Goal: Information Seeking & Learning: Learn about a topic

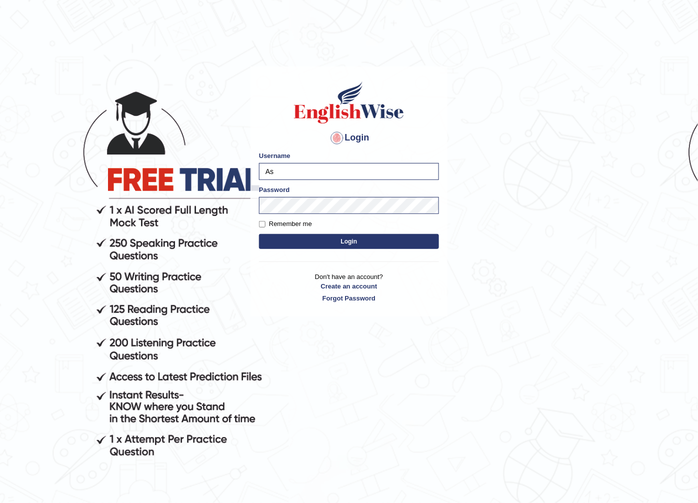
type input "A"
type input "AsmitaP"
click at [314, 241] on button "Login" at bounding box center [349, 241] width 180 height 15
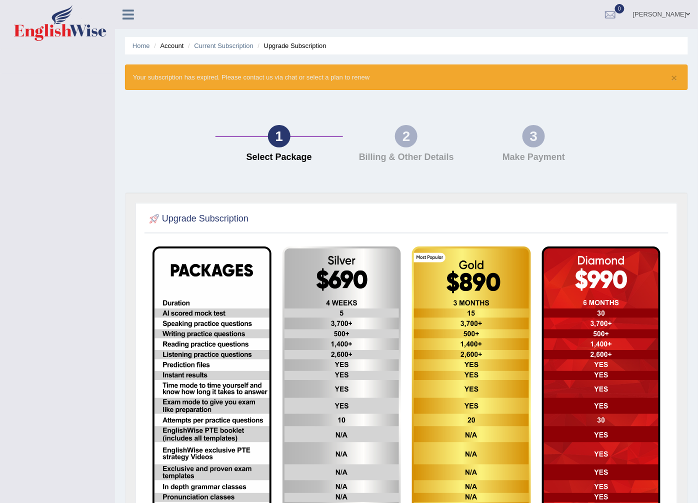
click at [684, 17] on link "[PERSON_NAME]" at bounding box center [661, 13] width 72 height 26
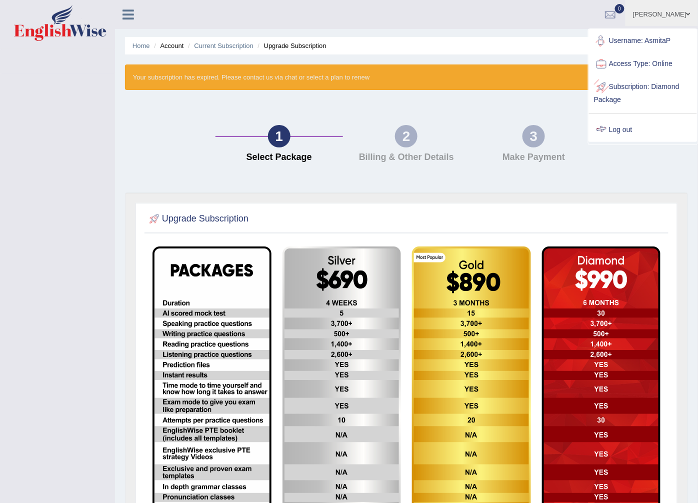
click at [620, 128] on link "Log out" at bounding box center [643, 129] width 108 height 23
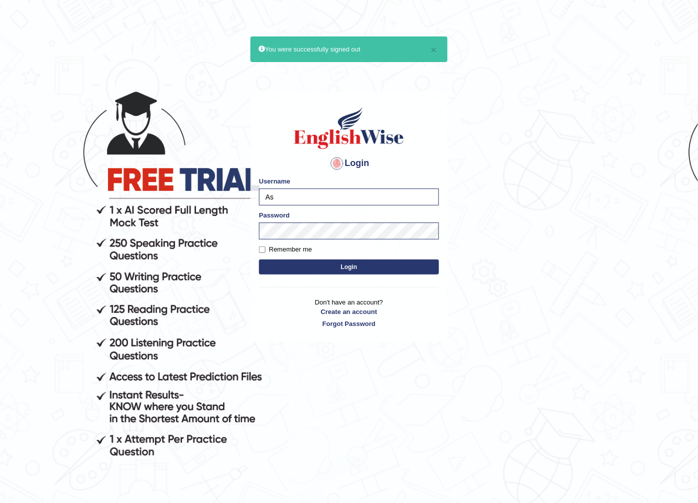
type input "A"
type input "Ko1englishwise"
click at [170, 241] on body "× You were successfully signed out Login Please fix the following errors: Usern…" at bounding box center [349, 286] width 698 height 503
click at [259, 259] on button "Login" at bounding box center [349, 266] width 180 height 15
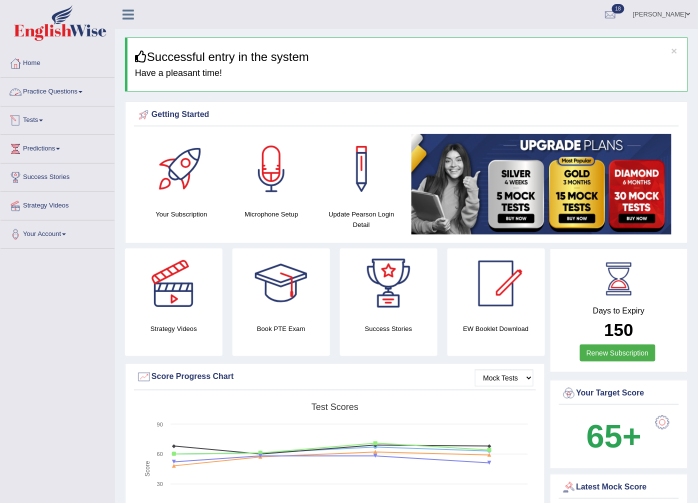
click at [82, 93] on link "Practice Questions" at bounding box center [57, 90] width 114 height 25
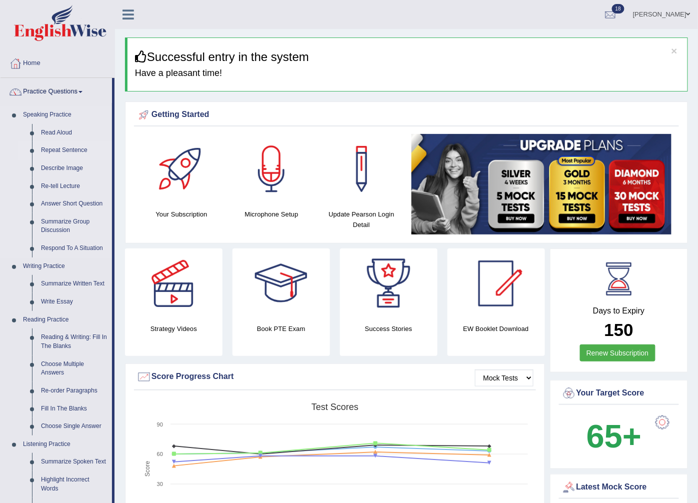
click at [48, 148] on link "Repeat Sentence" at bounding box center [73, 150] width 75 height 18
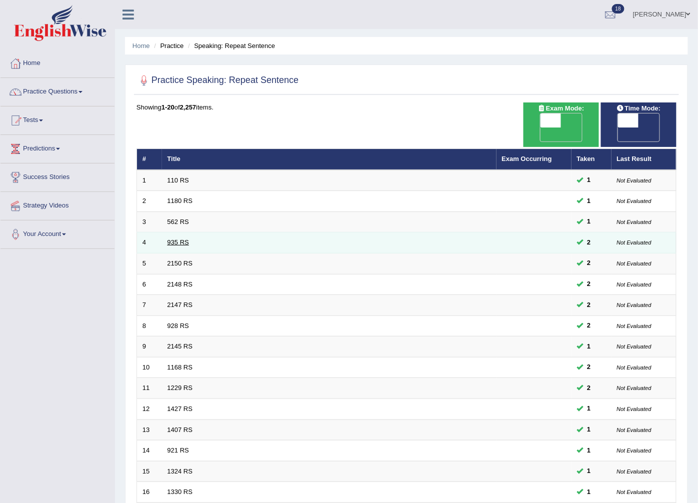
click at [181, 238] on link "935 RS" at bounding box center [177, 241] width 21 height 7
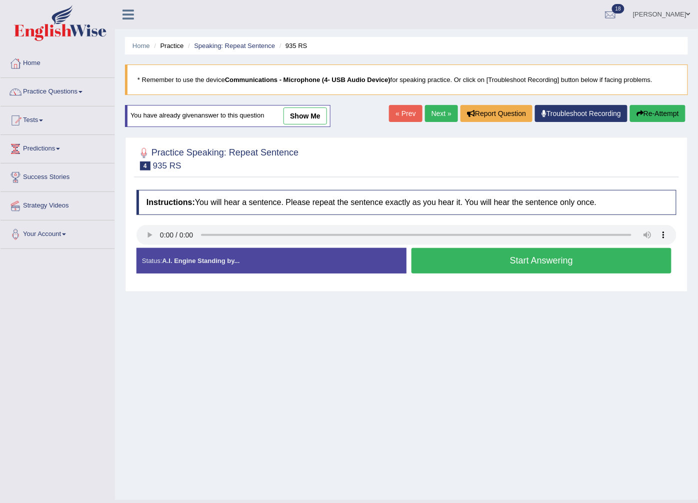
click at [637, 261] on button "Start Answering" at bounding box center [541, 260] width 260 height 25
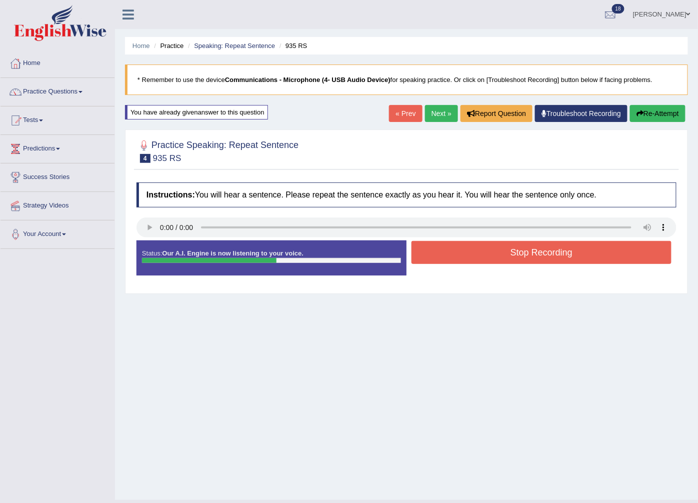
click at [626, 259] on button "Stop Recording" at bounding box center [541, 252] width 260 height 23
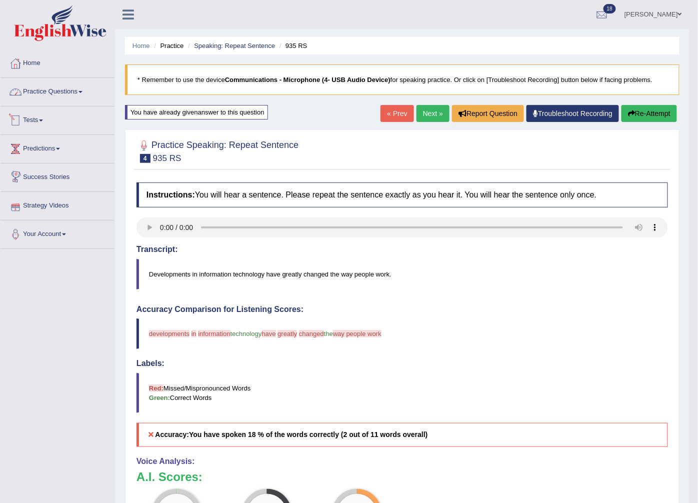
click at [62, 92] on link "Practice Questions" at bounding box center [57, 90] width 114 height 25
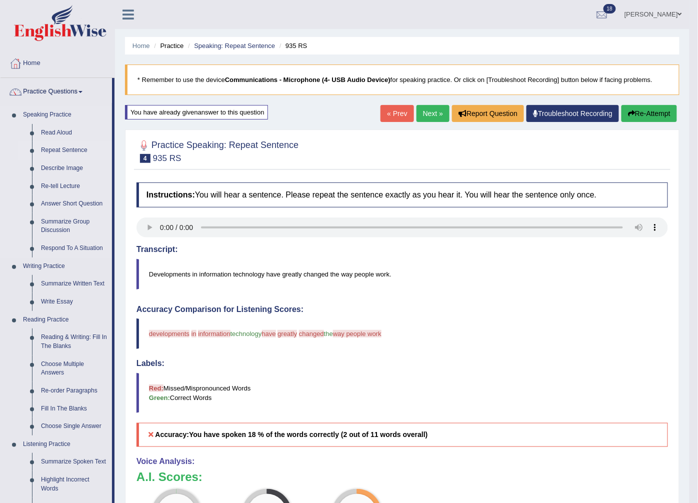
click at [60, 149] on link "Repeat Sentence" at bounding box center [73, 150] width 75 height 18
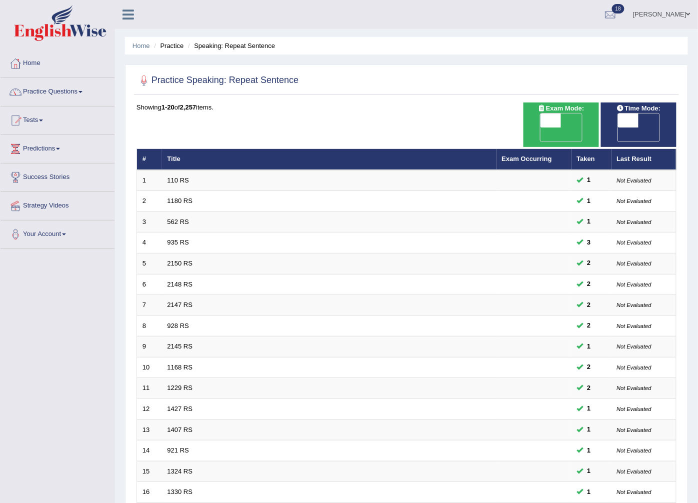
click at [540, 127] on span "OFF" at bounding box center [529, 134] width 21 height 14
checkbox input "true"
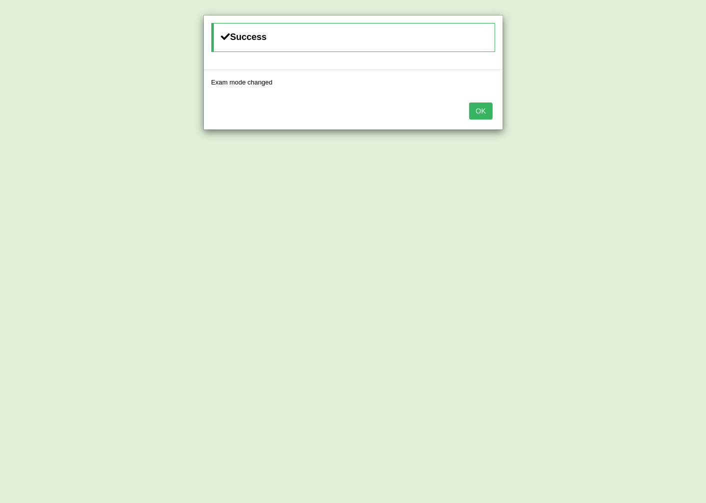
click at [486, 85] on div "Exam mode changed" at bounding box center [353, 81] width 284 height 9
click at [481, 111] on button "OK" at bounding box center [480, 110] width 23 height 17
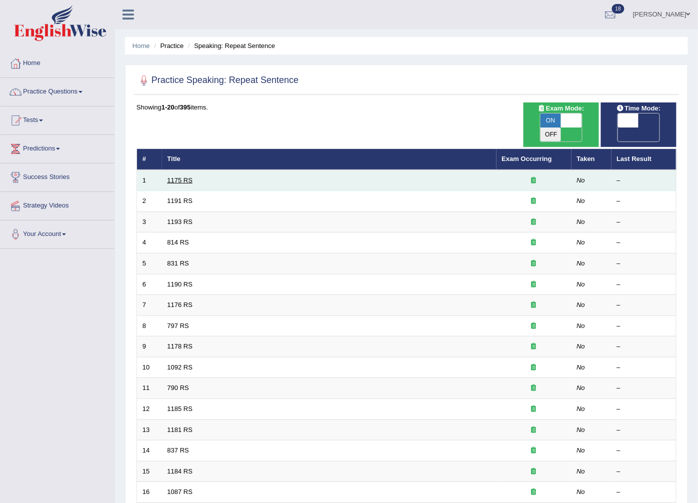
click at [173, 176] on link "1175 RS" at bounding box center [179, 179] width 25 height 7
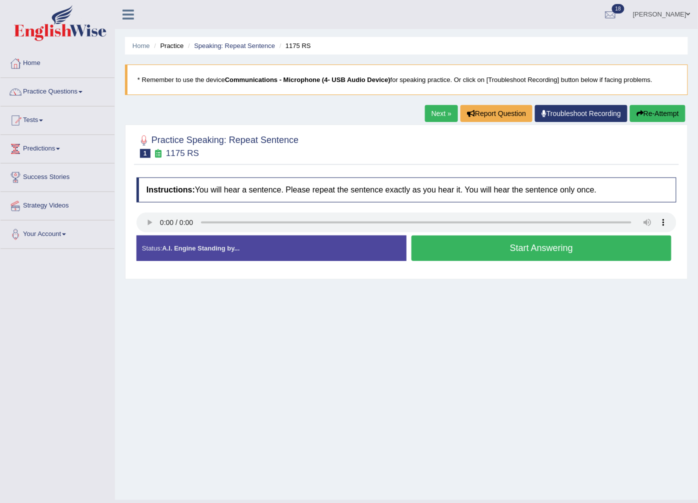
click at [472, 241] on button "Start Answering" at bounding box center [541, 247] width 260 height 25
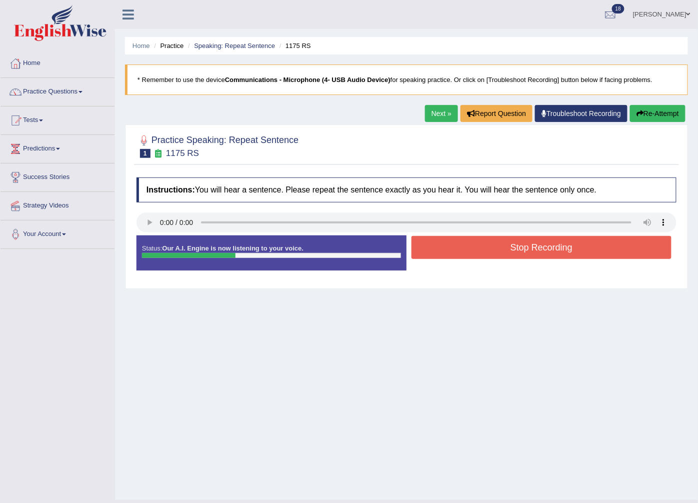
click at [471, 241] on button "Stop Recording" at bounding box center [541, 247] width 260 height 23
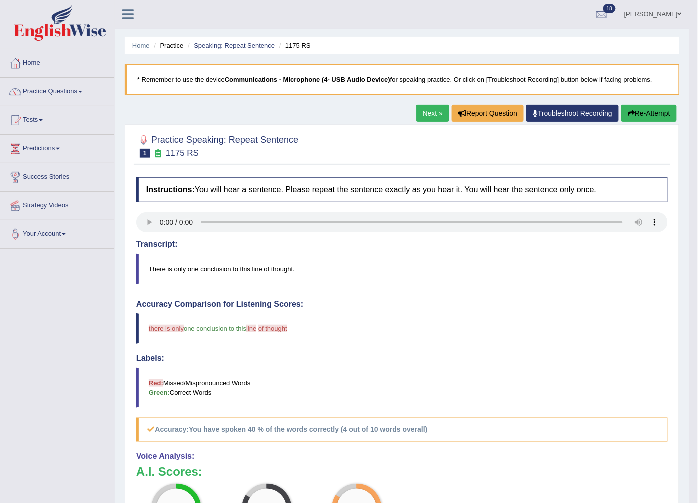
click at [432, 120] on link "Next »" at bounding box center [432, 113] width 33 height 17
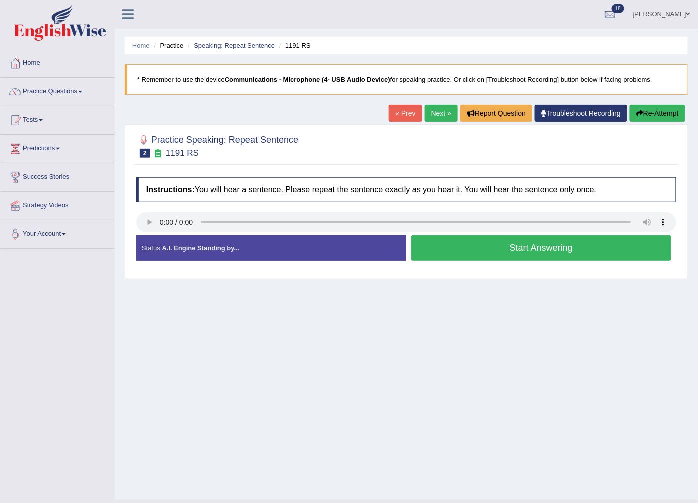
click at [514, 246] on button "Start Answering" at bounding box center [541, 247] width 260 height 25
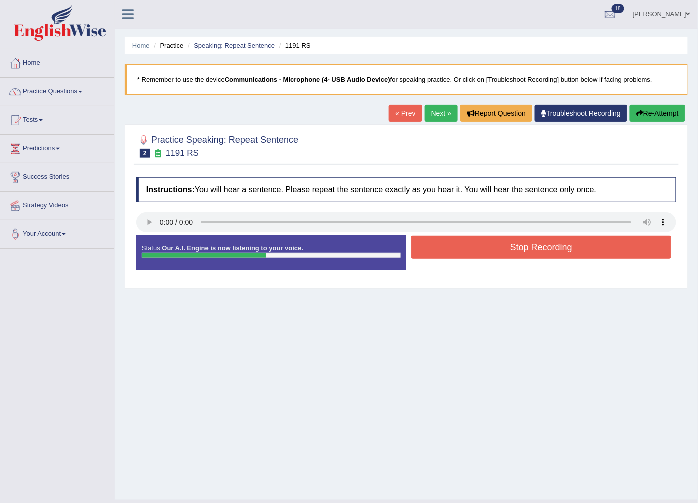
click at [513, 246] on button "Stop Recording" at bounding box center [541, 247] width 260 height 23
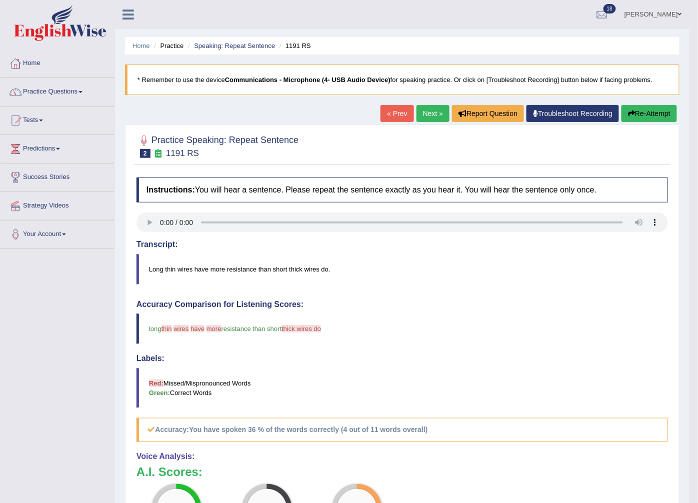
click at [431, 113] on link "Next »" at bounding box center [432, 113] width 33 height 17
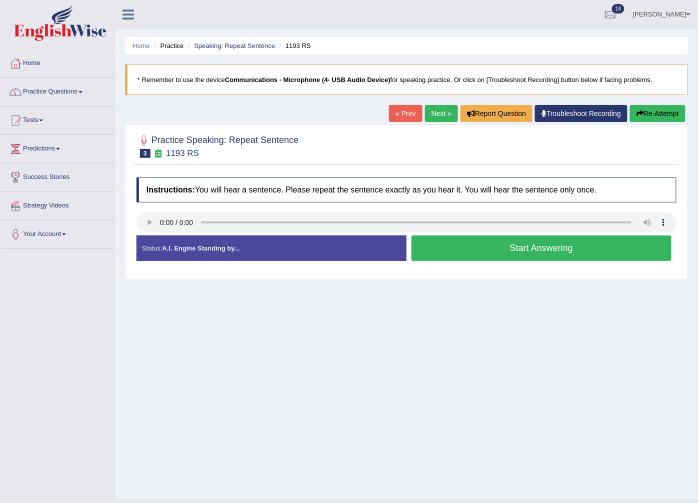
click at [578, 243] on button "Start Answering" at bounding box center [541, 247] width 260 height 25
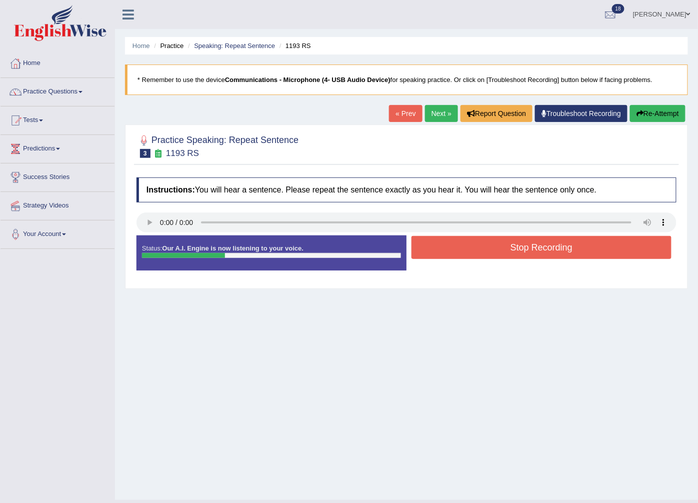
click at [663, 116] on button "Re-Attempt" at bounding box center [657, 113] width 55 height 17
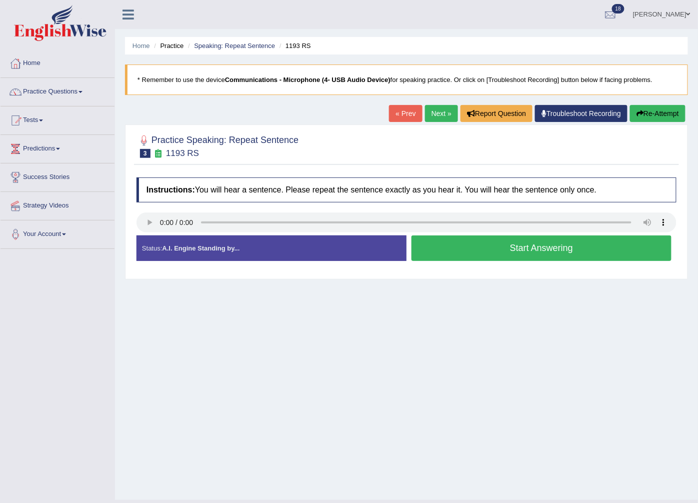
click at [449, 242] on button "Start Answering" at bounding box center [541, 247] width 260 height 25
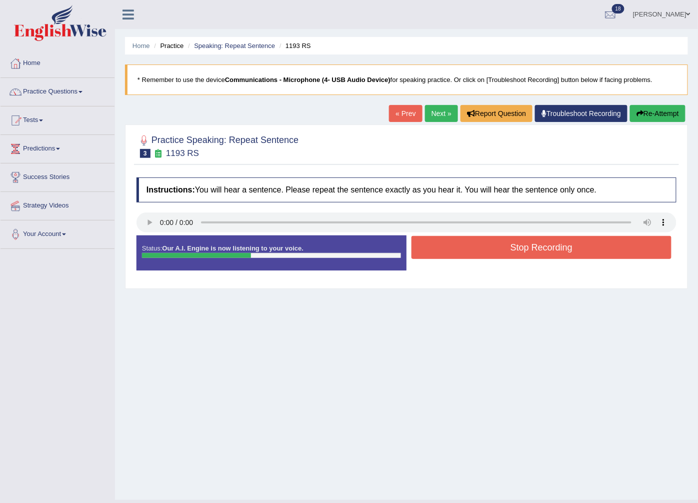
click at [455, 240] on button "Stop Recording" at bounding box center [541, 247] width 260 height 23
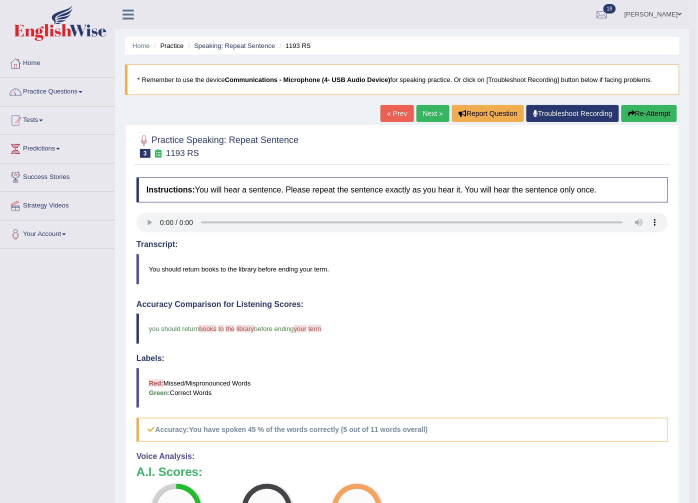
click at [422, 113] on link "Next »" at bounding box center [432, 113] width 33 height 17
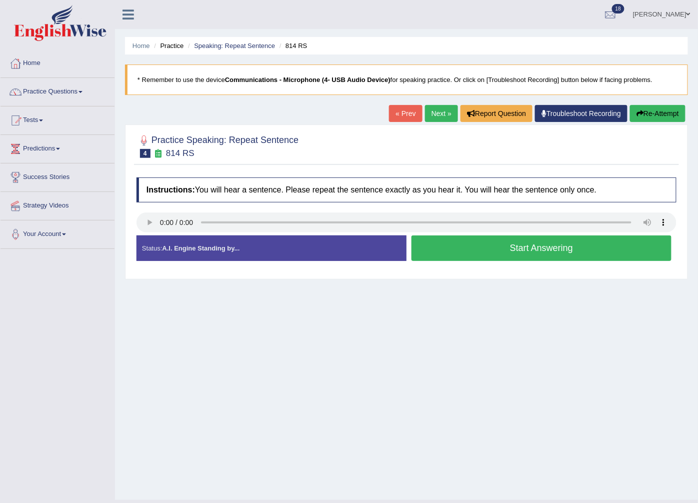
click at [438, 116] on link "Next »" at bounding box center [441, 113] width 33 height 17
click at [442, 250] on button "Start Answering" at bounding box center [541, 247] width 260 height 25
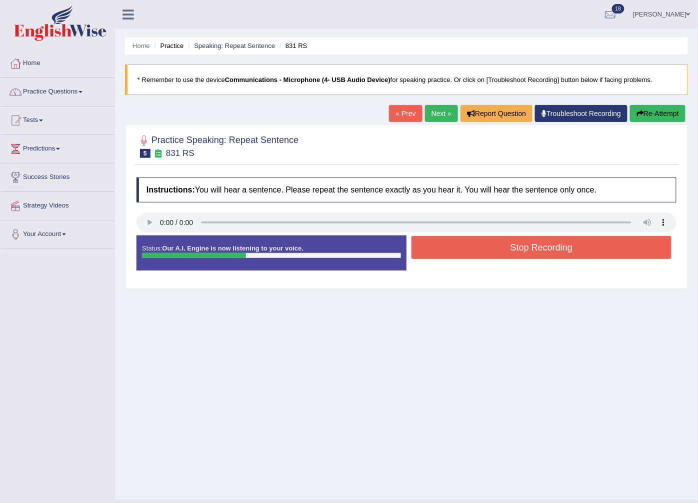
click at [448, 245] on button "Stop Recording" at bounding box center [541, 247] width 260 height 23
click at [448, 245] on div "Status: Our A.I. Engine is now listening to your voice. Start Answering Stop Re…" at bounding box center [406, 257] width 540 height 45
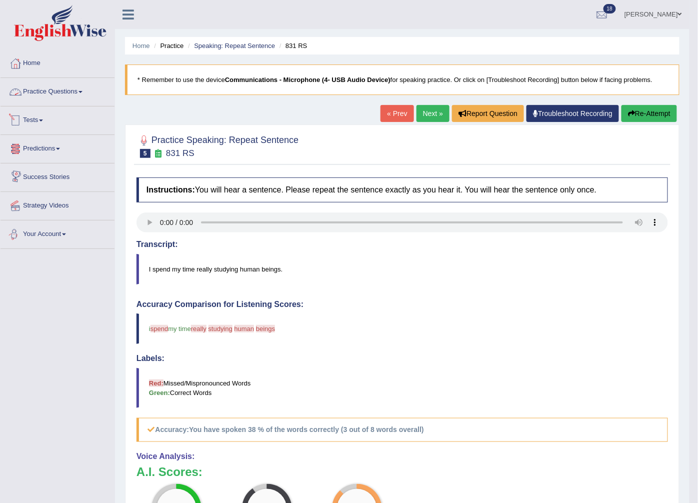
click at [44, 93] on link "Practice Questions" at bounding box center [57, 90] width 114 height 25
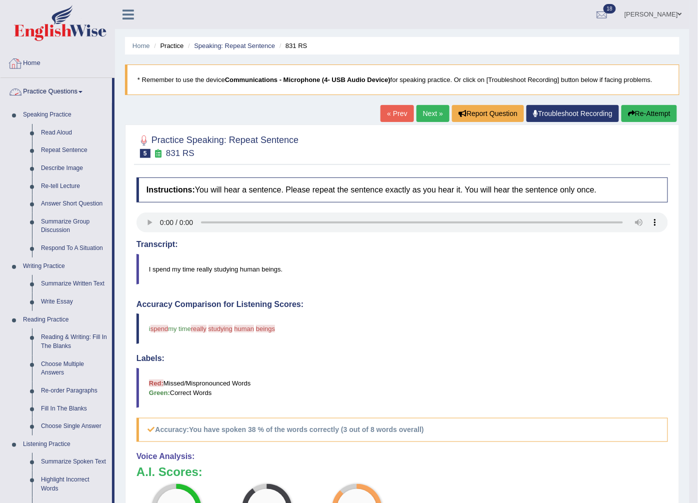
click at [428, 110] on link "Next »" at bounding box center [432, 113] width 33 height 17
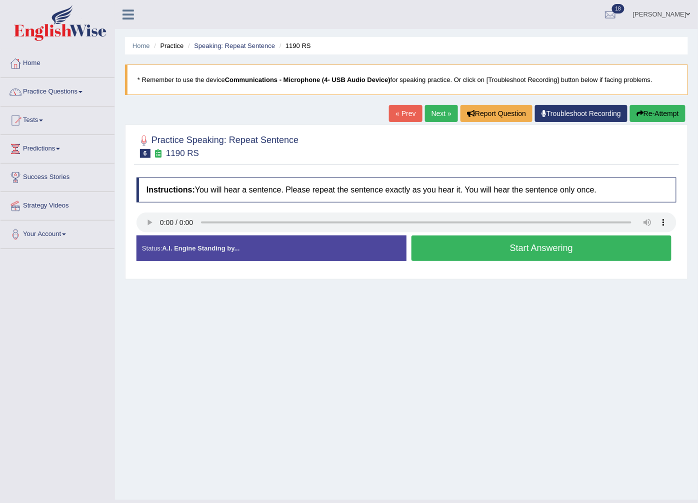
click at [447, 113] on link "Next »" at bounding box center [441, 113] width 33 height 17
click at [486, 250] on button "Start Answering" at bounding box center [541, 247] width 260 height 25
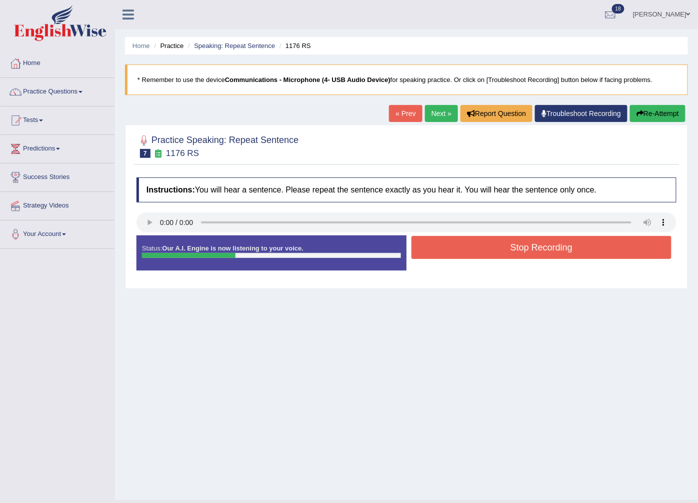
click at [480, 252] on button "Stop Recording" at bounding box center [541, 247] width 260 height 23
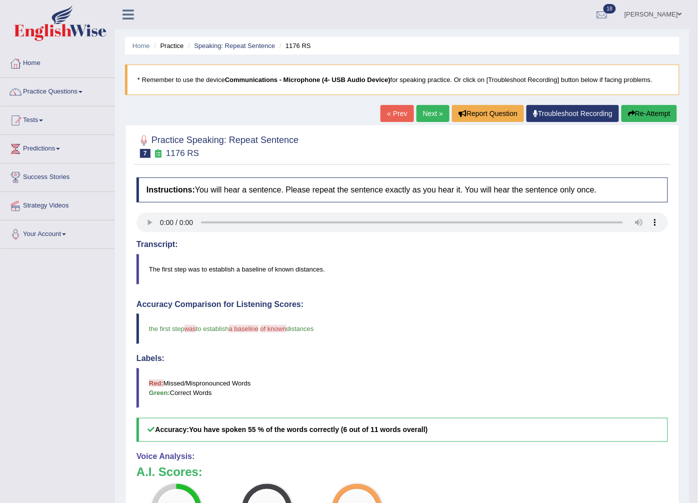
click at [435, 120] on link "Next »" at bounding box center [432, 113] width 33 height 17
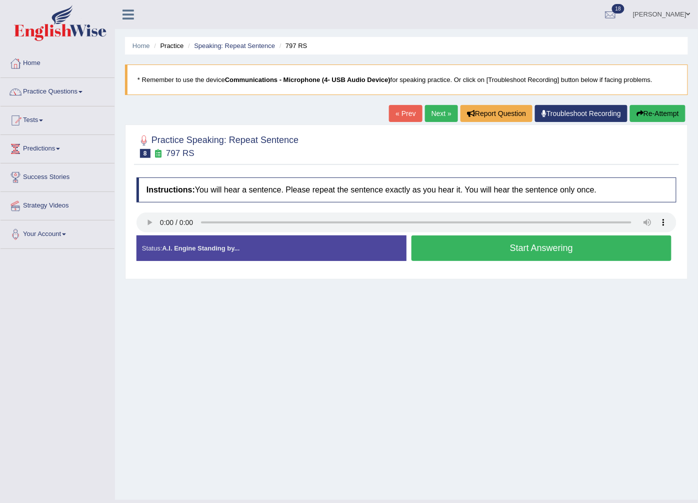
click at [456, 250] on button "Start Answering" at bounding box center [541, 247] width 260 height 25
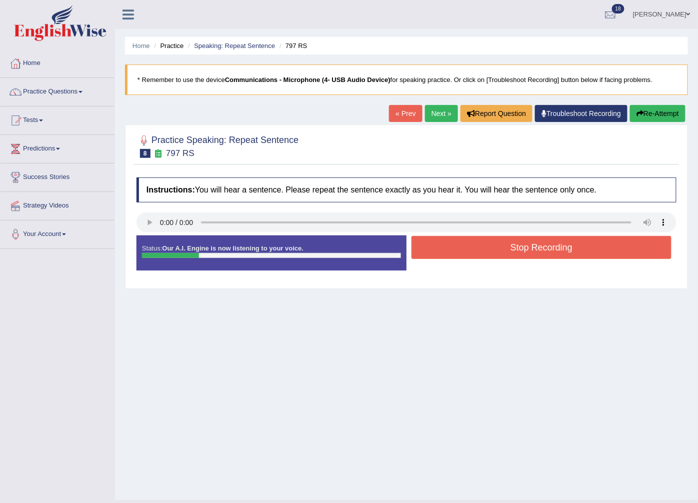
click at [456, 250] on button "Stop Recording" at bounding box center [541, 247] width 260 height 23
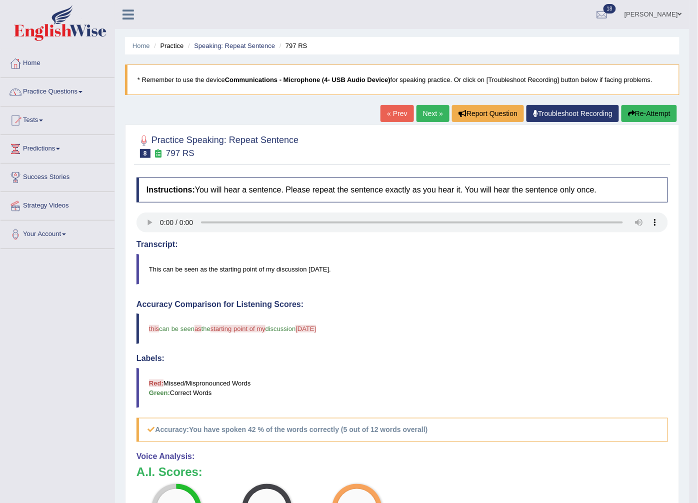
click at [435, 118] on link "Next »" at bounding box center [432, 113] width 33 height 17
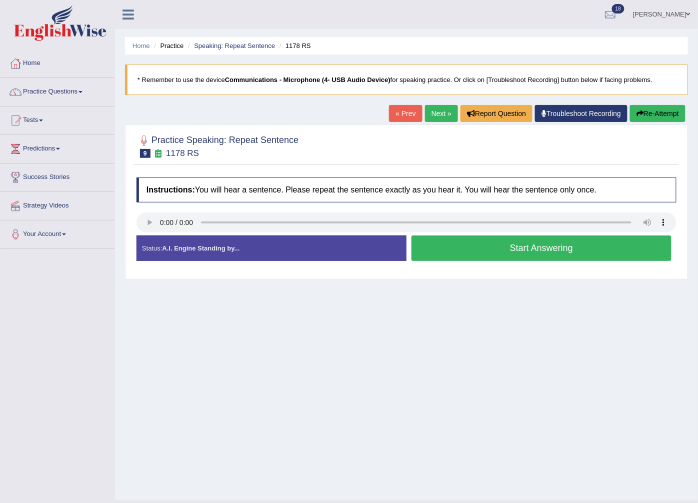
click at [505, 252] on button "Start Answering" at bounding box center [541, 247] width 260 height 25
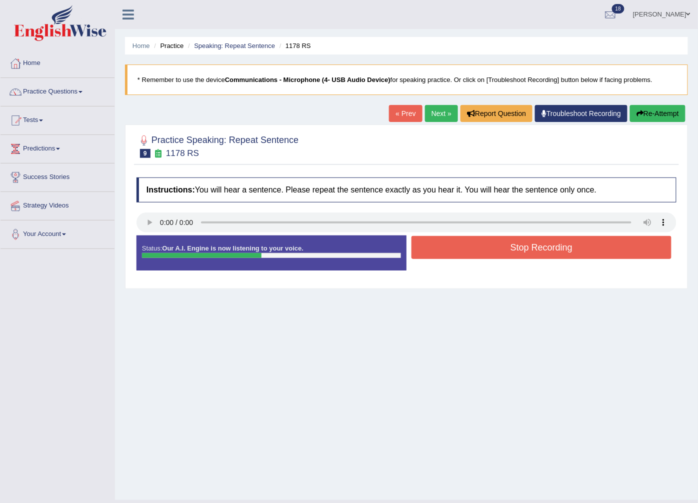
click at [506, 251] on button "Stop Recording" at bounding box center [541, 247] width 260 height 23
click at [506, 251] on div "Status: Our A.I. Engine is now listening to your voice. Start Answering Stop Re…" at bounding box center [406, 257] width 540 height 45
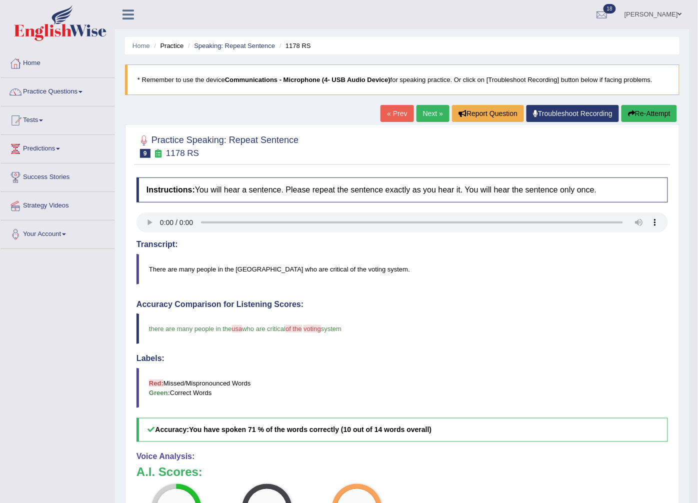
click at [426, 108] on link "Next »" at bounding box center [432, 113] width 33 height 17
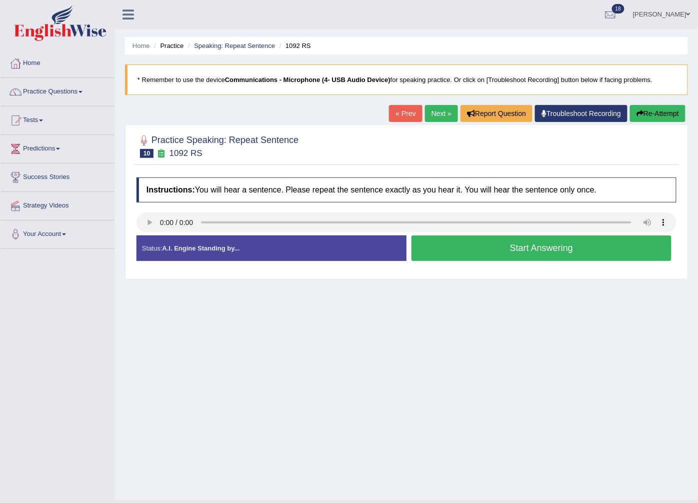
click at [493, 257] on button "Start Answering" at bounding box center [541, 247] width 260 height 25
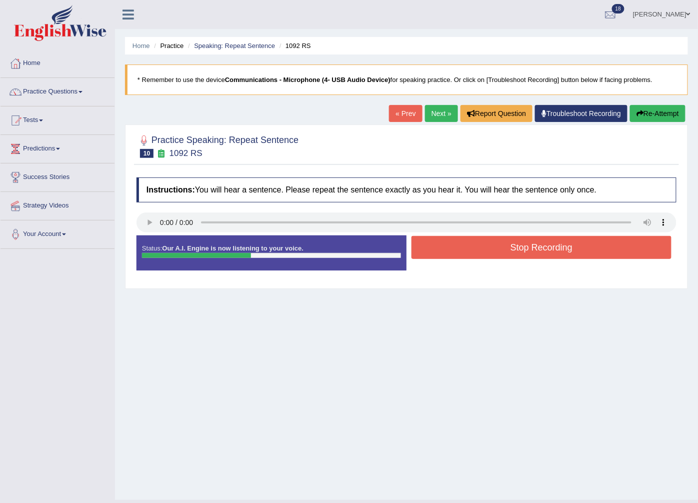
click at [487, 257] on button "Stop Recording" at bounding box center [541, 247] width 260 height 23
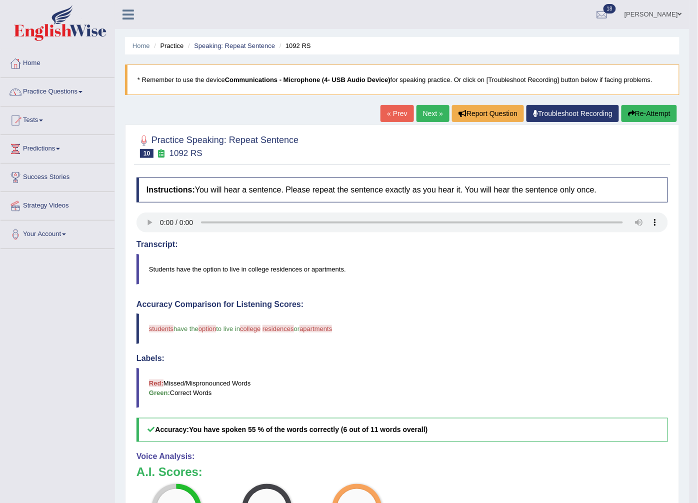
click at [422, 119] on link "Next »" at bounding box center [432, 113] width 33 height 17
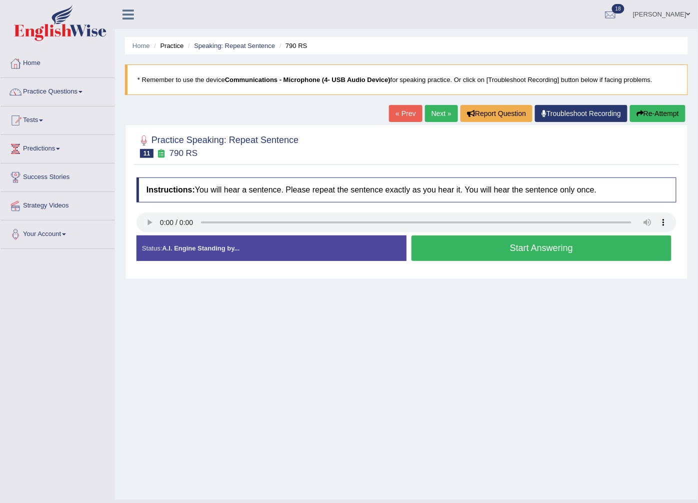
click at [448, 111] on link "Next »" at bounding box center [441, 113] width 33 height 17
click at [450, 255] on button "Start Answering" at bounding box center [541, 247] width 260 height 25
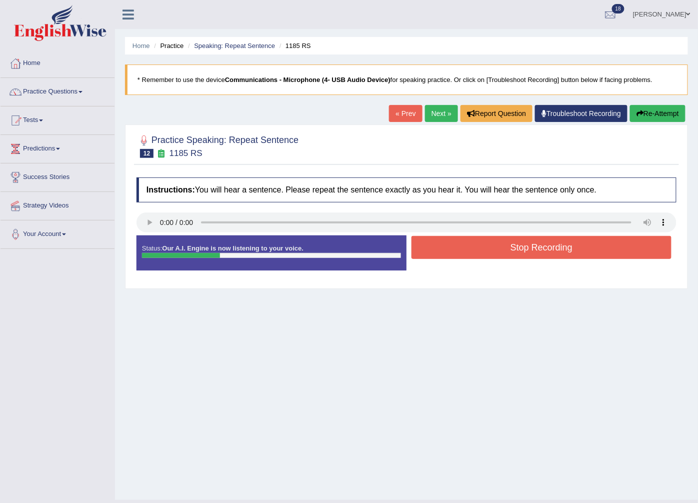
click at [454, 249] on button "Stop Recording" at bounding box center [541, 247] width 260 height 23
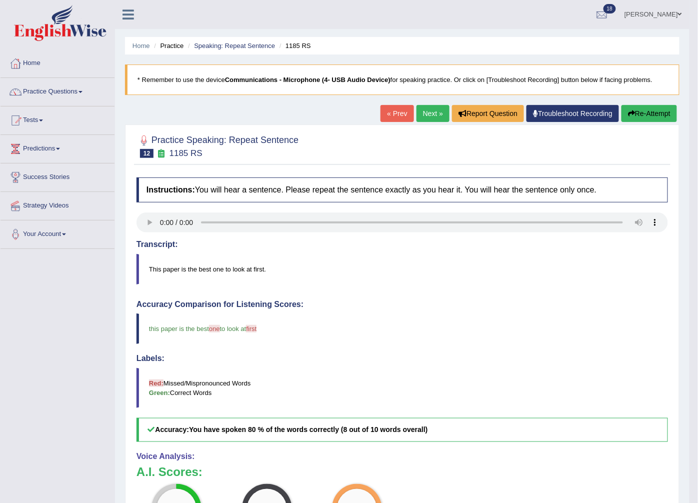
click at [440, 113] on link "Next »" at bounding box center [432, 113] width 33 height 17
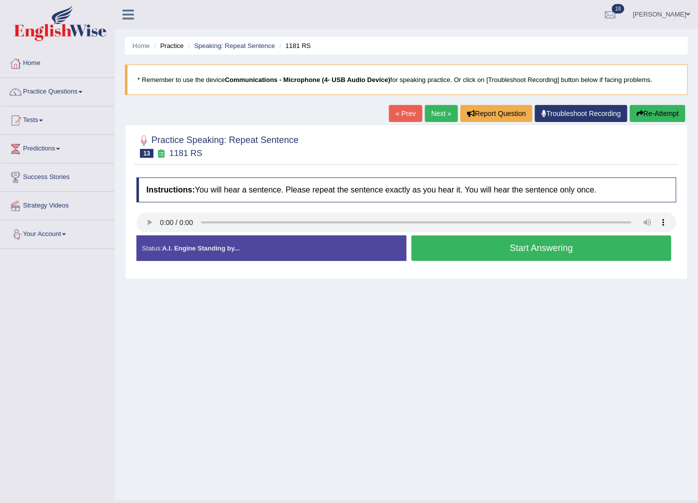
click at [437, 115] on link "Next »" at bounding box center [441, 113] width 33 height 17
click at [480, 250] on button "Start Answering" at bounding box center [541, 247] width 260 height 25
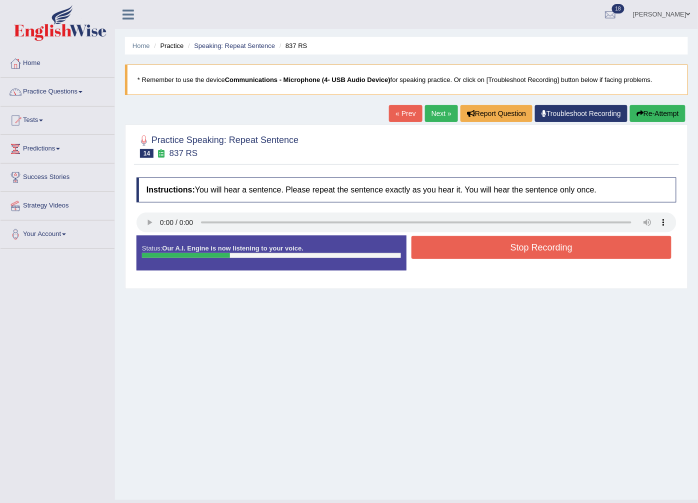
click at [481, 247] on button "Stop Recording" at bounding box center [541, 247] width 260 height 23
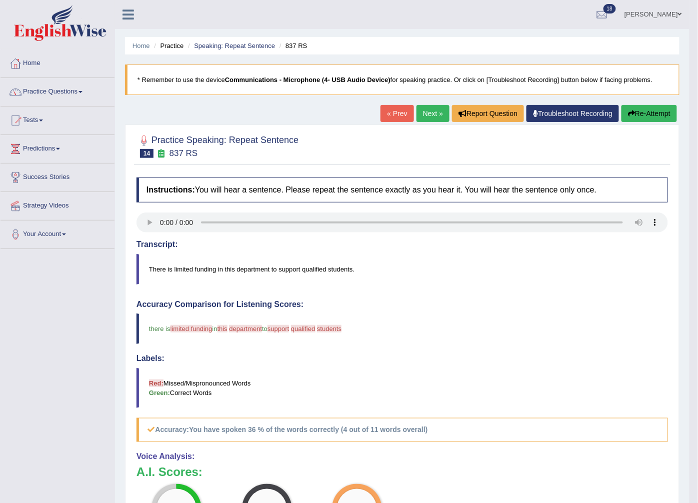
click at [430, 113] on link "Next »" at bounding box center [432, 113] width 33 height 17
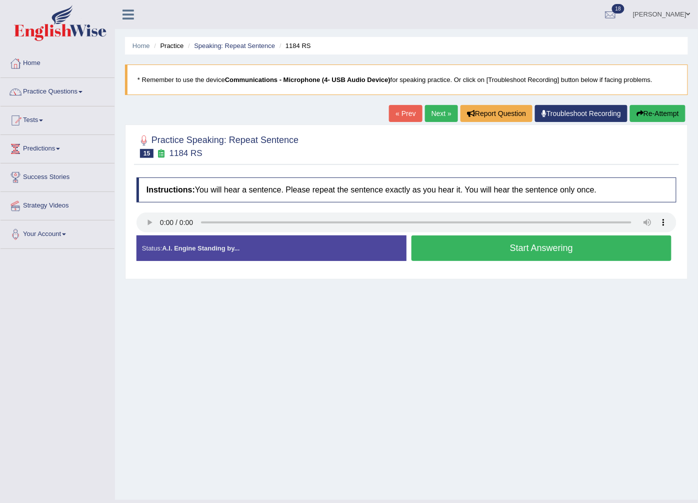
click at [558, 241] on button "Start Answering" at bounding box center [541, 247] width 260 height 25
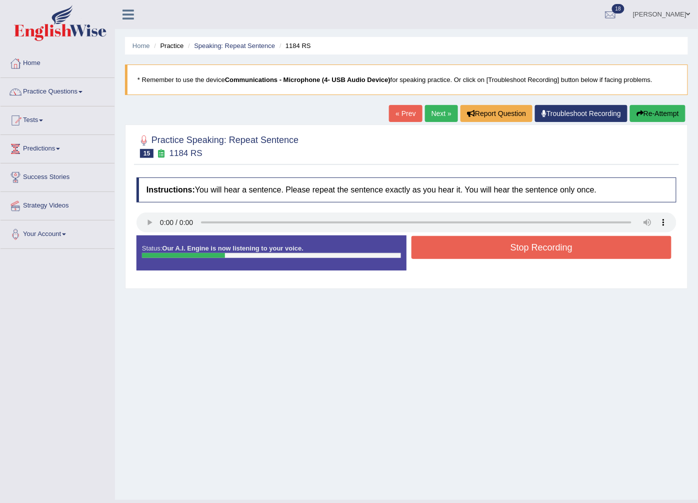
click at [557, 248] on button "Stop Recording" at bounding box center [541, 247] width 260 height 23
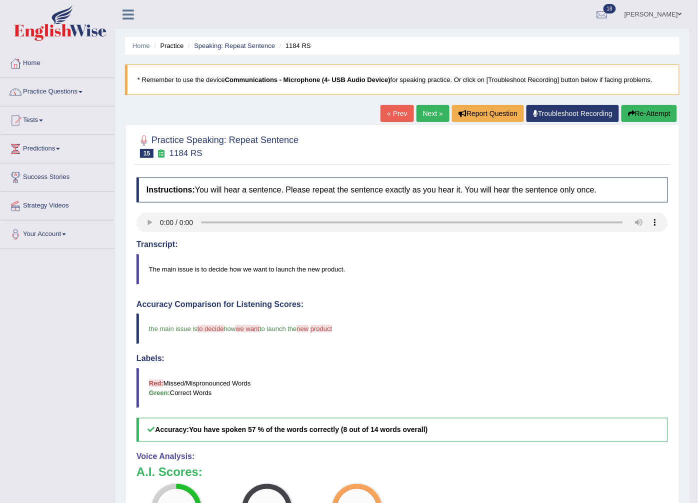
click at [435, 112] on link "Next »" at bounding box center [432, 113] width 33 height 17
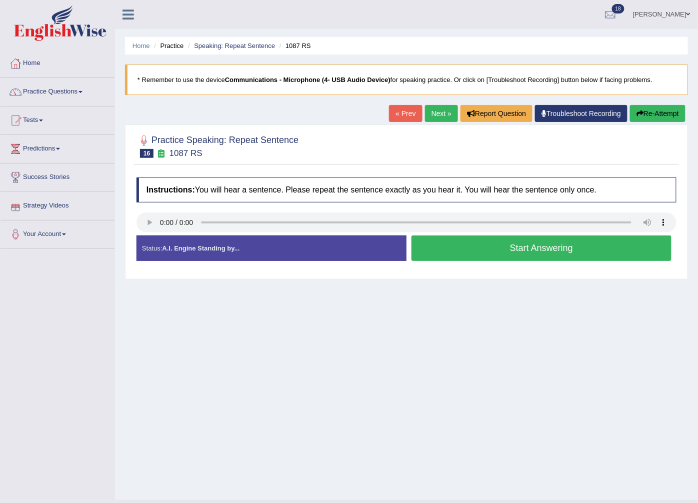
click at [446, 116] on link "Next »" at bounding box center [441, 113] width 33 height 17
click at [618, 303] on div "Home Practice Speaking: Repeat Sentence 777 RS * Remember to use the device Com…" at bounding box center [406, 250] width 583 height 500
click at [597, 255] on button "Start Answering" at bounding box center [541, 247] width 260 height 25
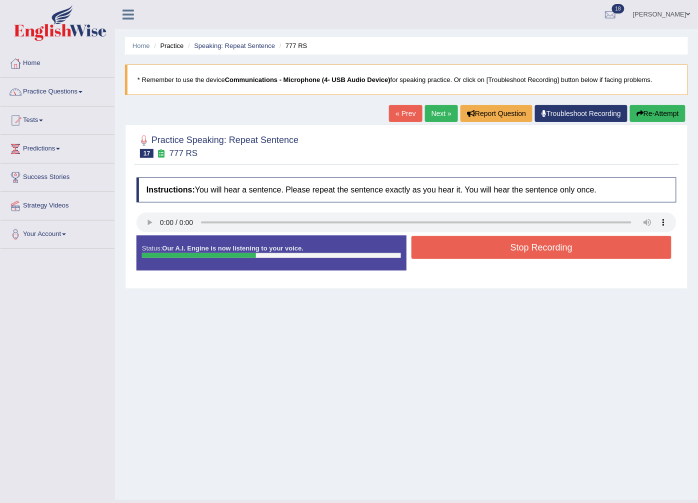
click at [536, 245] on button "Stop Recording" at bounding box center [541, 247] width 260 height 23
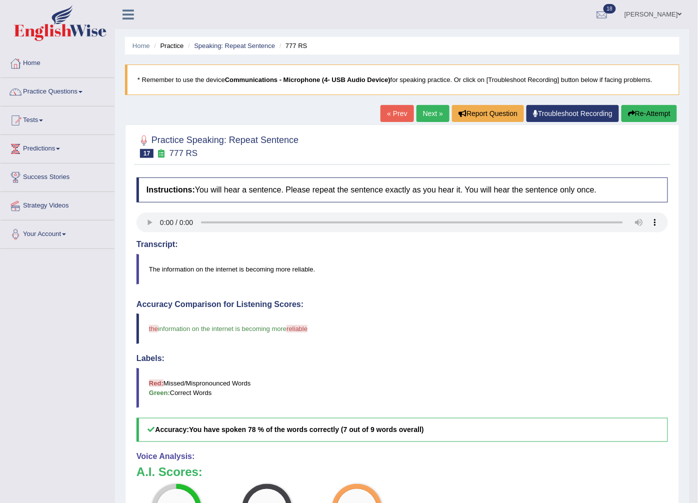
click at [429, 117] on link "Next »" at bounding box center [432, 113] width 33 height 17
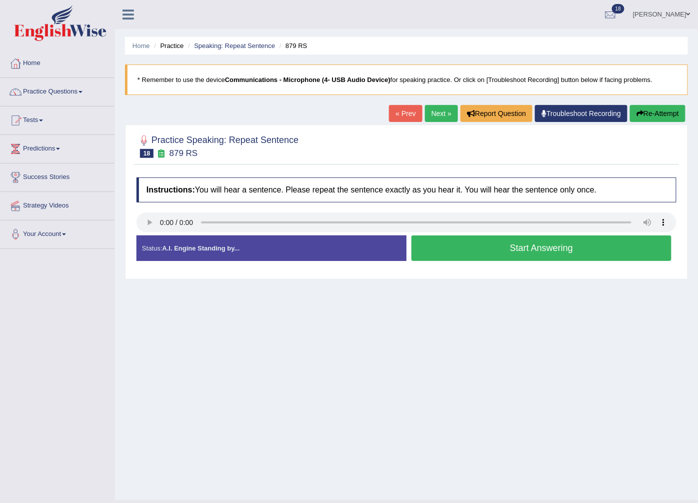
click at [450, 251] on button "Start Answering" at bounding box center [541, 247] width 260 height 25
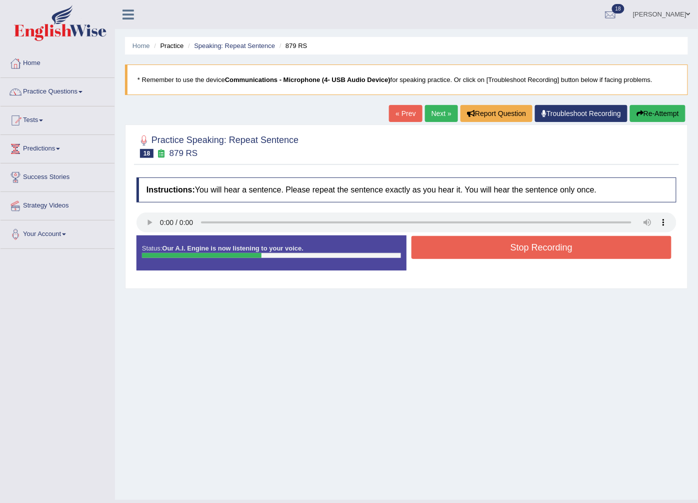
click at [441, 247] on button "Stop Recording" at bounding box center [541, 247] width 260 height 23
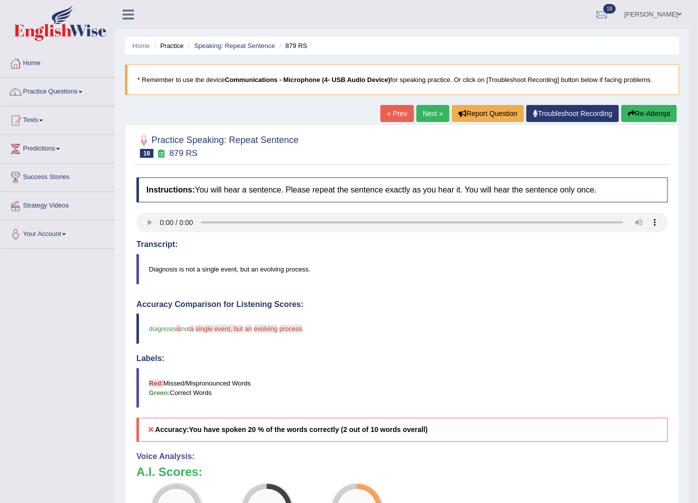
click at [431, 113] on link "Next »" at bounding box center [432, 113] width 33 height 17
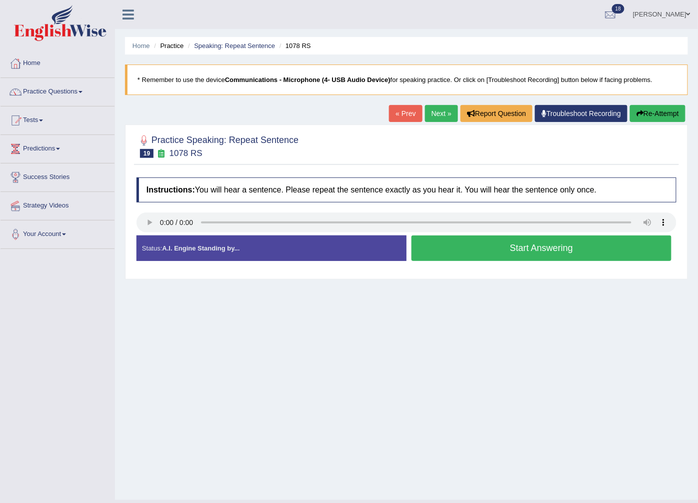
click at [514, 246] on button "Start Answering" at bounding box center [541, 247] width 260 height 25
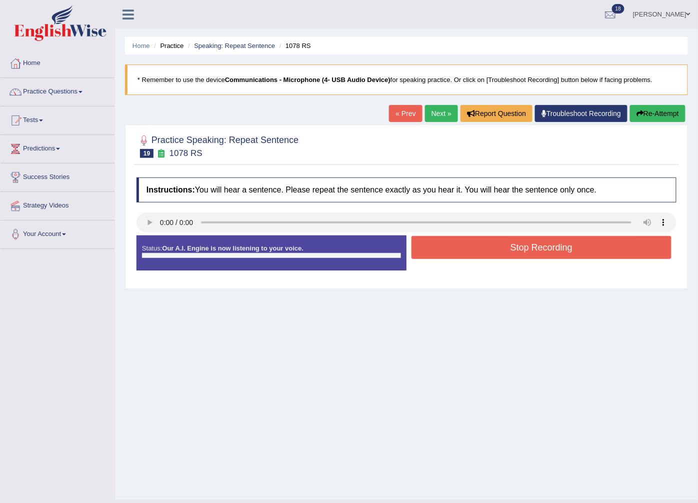
click at [513, 246] on button "Stop Recording" at bounding box center [541, 247] width 260 height 23
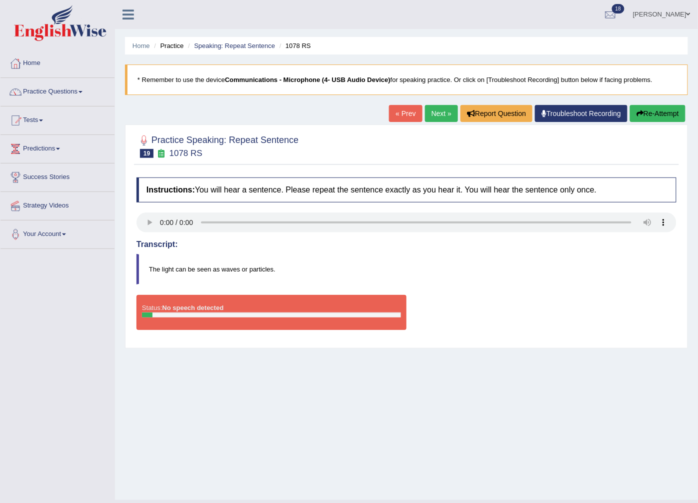
click at [438, 113] on link "Next »" at bounding box center [441, 113] width 33 height 17
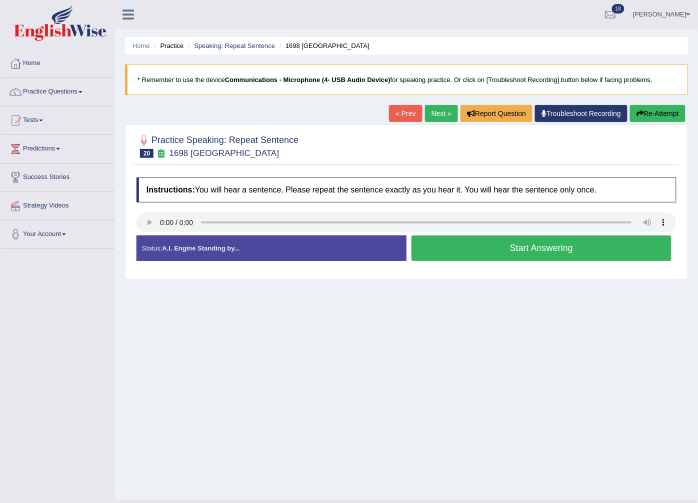
click at [514, 243] on button "Start Answering" at bounding box center [541, 247] width 260 height 25
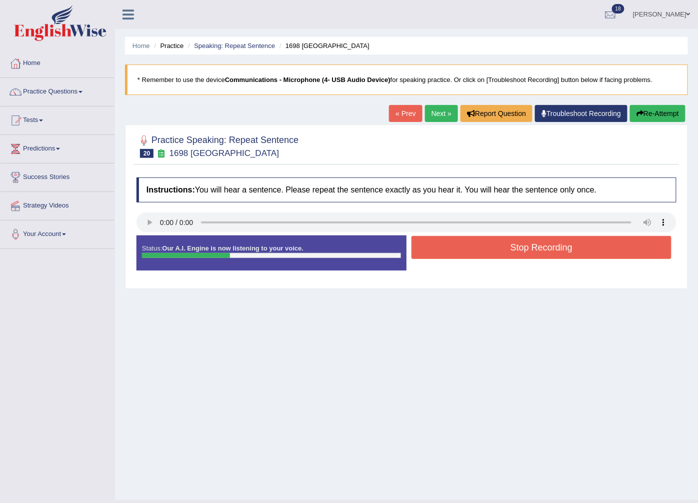
click at [540, 248] on button "Stop Recording" at bounding box center [541, 247] width 260 height 23
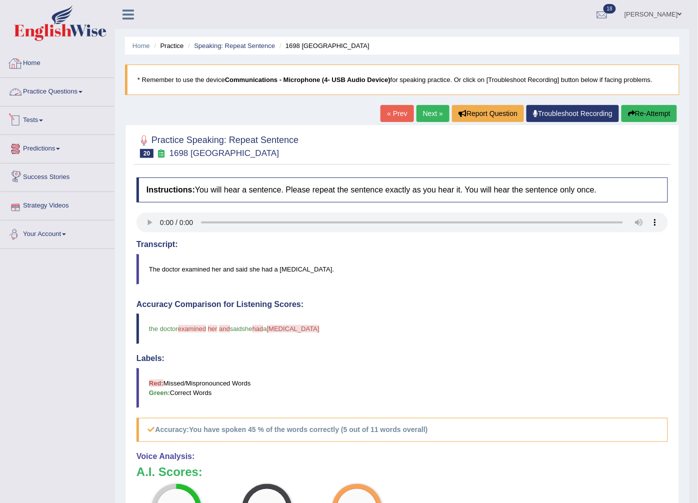
click at [48, 66] on link "Home" at bounding box center [57, 61] width 114 height 25
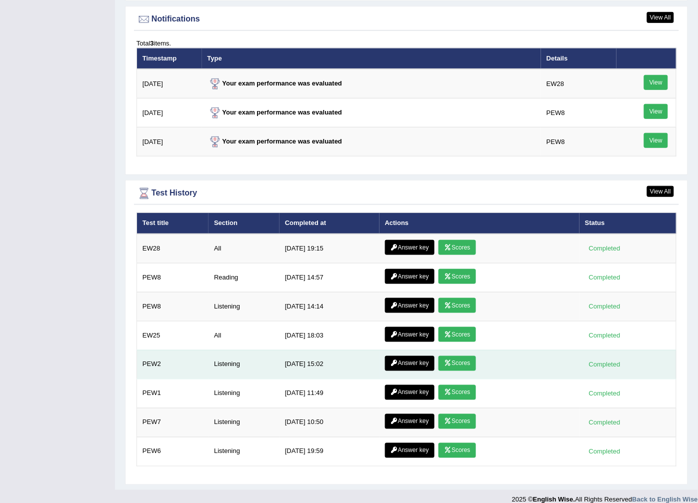
scroll to position [1222, 0]
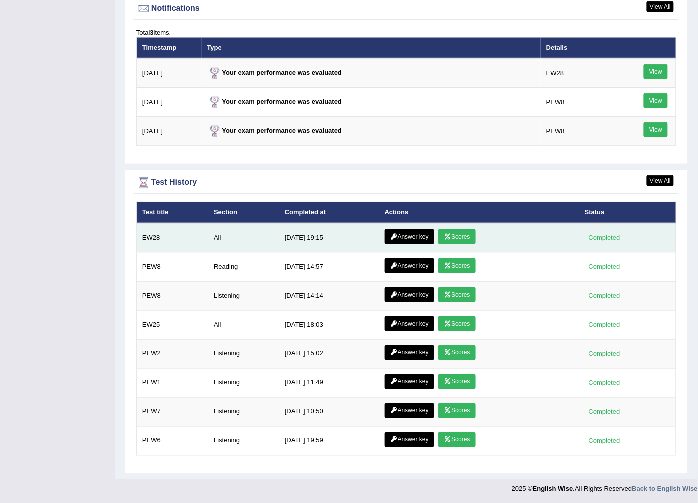
click at [462, 236] on link "Scores" at bounding box center [456, 236] width 37 height 15
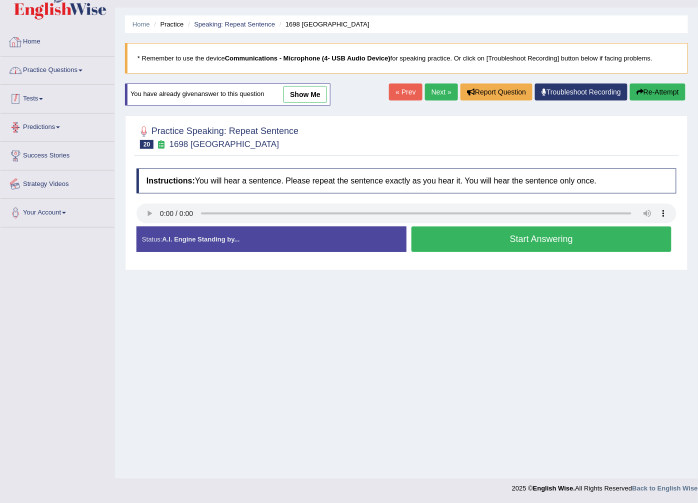
click at [52, 49] on link "Home" at bounding box center [57, 40] width 114 height 25
click at [31, 42] on link "Home" at bounding box center [55, 40] width 111 height 25
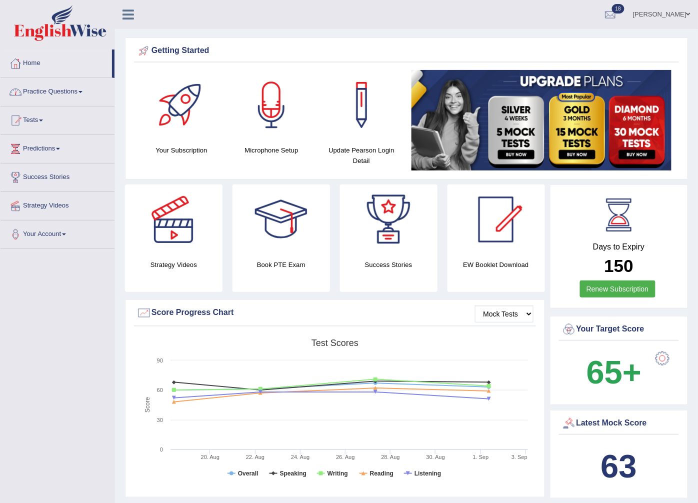
click at [57, 92] on link "Practice Questions" at bounding box center [57, 90] width 114 height 25
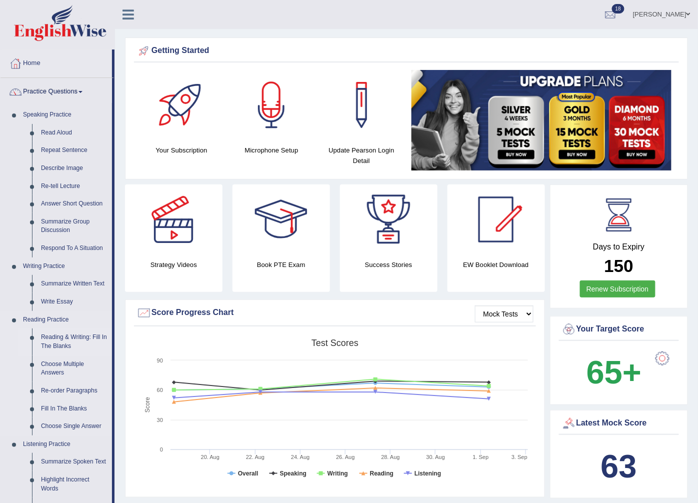
click at [77, 336] on link "Reading & Writing: Fill In The Blanks" at bounding box center [73, 341] width 75 height 26
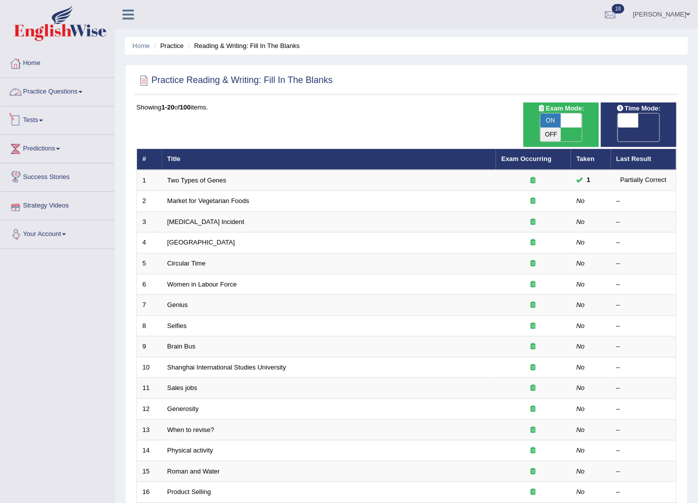
click at [71, 88] on link "Practice Questions" at bounding box center [57, 90] width 114 height 25
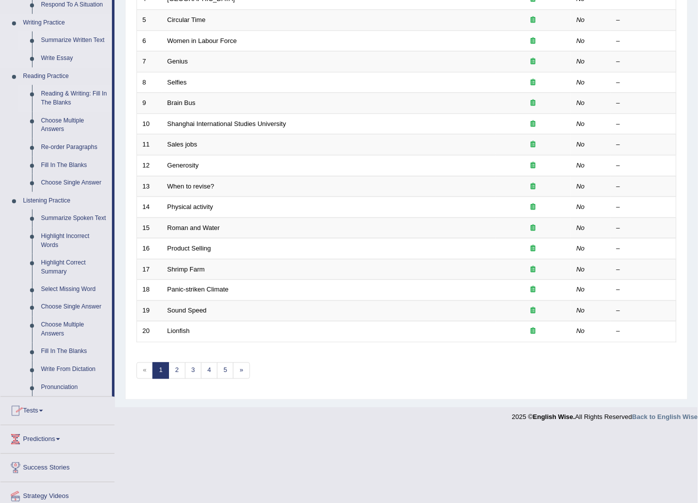
scroll to position [280, 0]
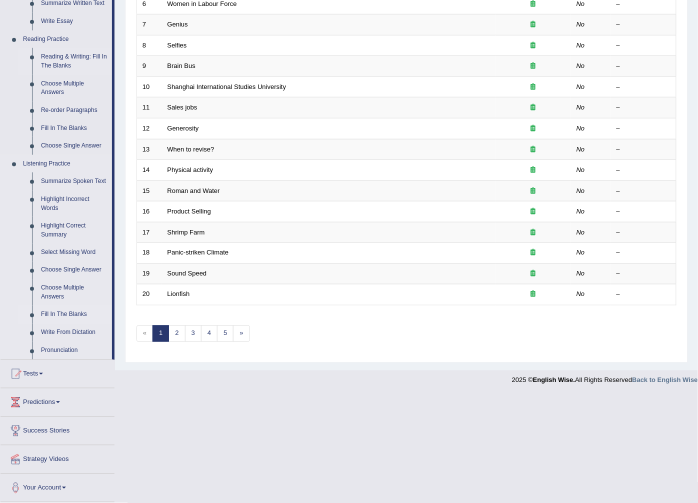
click at [63, 314] on link "Fill In The Blanks" at bounding box center [73, 315] width 75 height 18
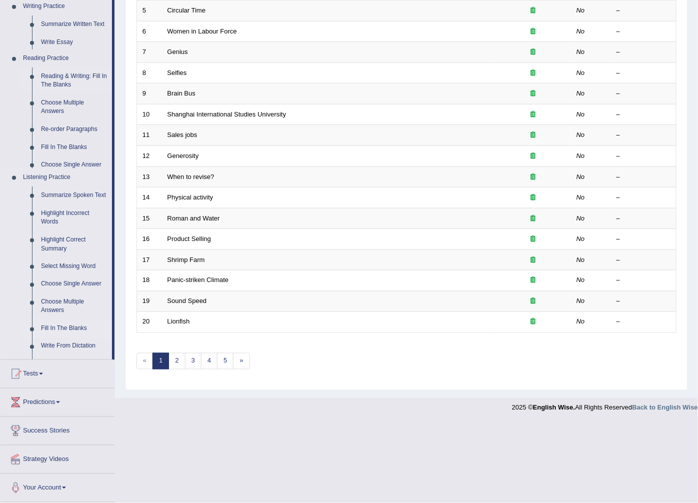
scroll to position [160, 0]
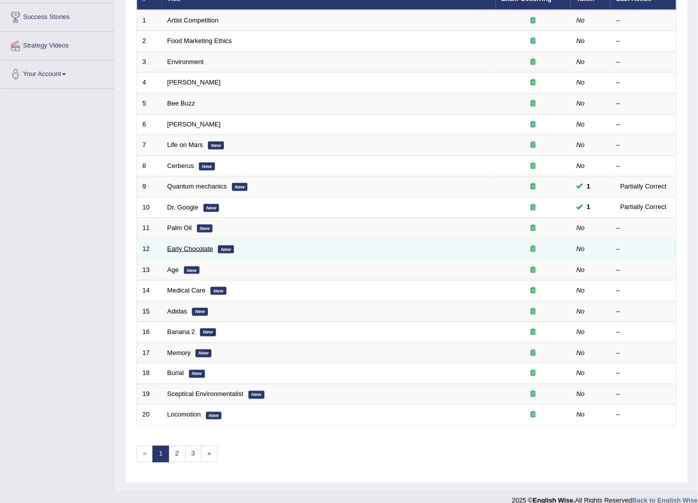
click at [179, 245] on link "Early Chocolate" at bounding box center [190, 248] width 46 height 7
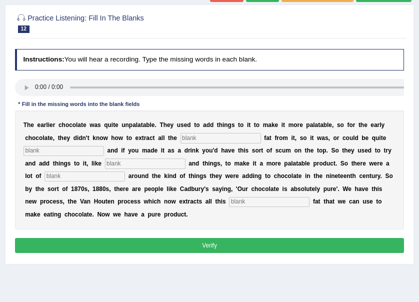
scroll to position [67, 0]
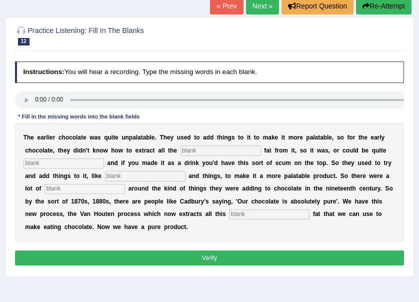
click at [180, 151] on input "text" at bounding box center [220, 150] width 80 height 10
type input "cocoa"
type input "greasy"
type input "starch"
type input "scandle"
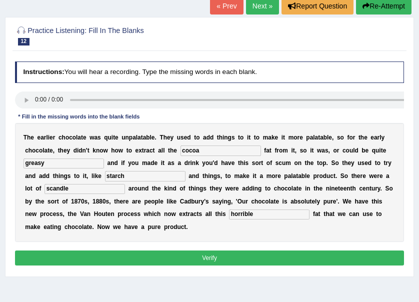
type input "horrible"
click at [230, 258] on button "Verify" at bounding box center [209, 257] width 389 height 14
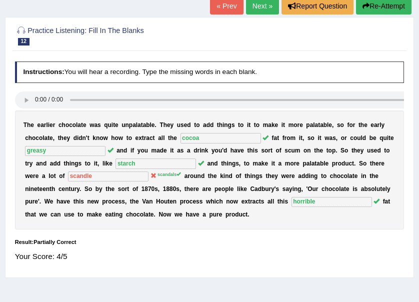
click at [260, 11] on link "Next »" at bounding box center [262, 6] width 33 height 17
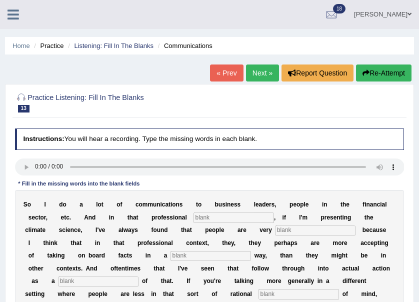
scroll to position [155, 0]
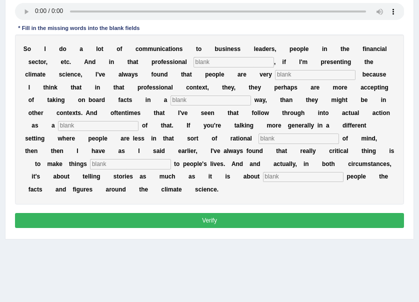
click at [193, 59] on input "text" at bounding box center [233, 62] width 80 height 10
type input "context"
type input "receptional"
type input "rational"
type input "consequence"
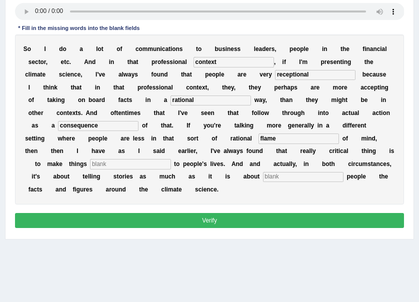
type input "flame"
type input "relevant"
type input "shaming"
click at [244, 213] on button "Verify" at bounding box center [209, 220] width 389 height 14
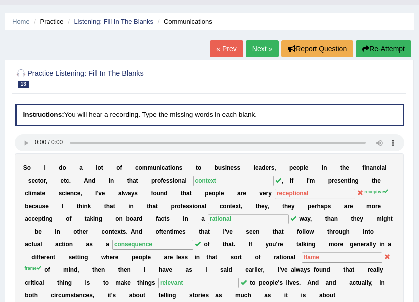
scroll to position [0, 0]
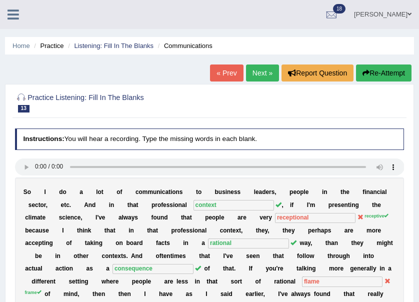
click at [264, 72] on link "Next »" at bounding box center [262, 72] width 33 height 17
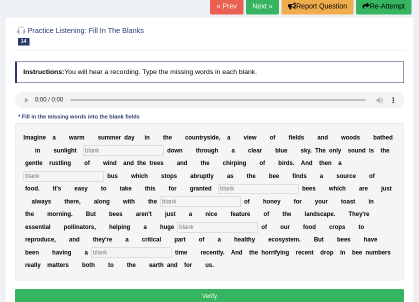
click at [171, 247] on input "text" at bounding box center [131, 252] width 80 height 10
type input "tough"
click at [177, 224] on input "text" at bounding box center [217, 227] width 80 height 10
type input "availability"
click at [160, 198] on input "text" at bounding box center [200, 201] width 80 height 10
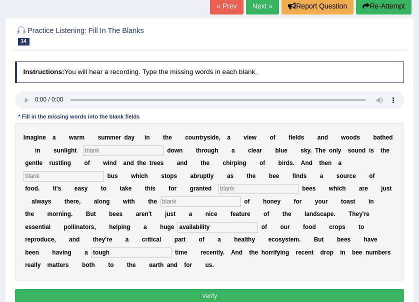
click at [108, 144] on div "I m a g i n e a w a r m s u m m e r d a y i n t h e c o u n t r y s i d e , a v…" at bounding box center [209, 201] width 389 height 157
click at [107, 150] on input "text" at bounding box center [123, 150] width 80 height 10
type input "streaming"
type input "distinctive"
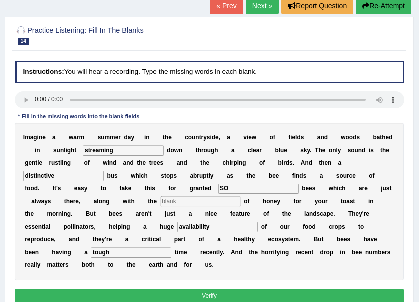
type input "S"
type input "sometimes"
type input "availability"
drag, startPoint x: 59, startPoint y: 226, endPoint x: 0, endPoint y: 227, distance: 59.0
click at [0, 227] on html "Toggle navigation Home Practice Questions Speaking Practice Read Aloud Repeat S…" at bounding box center [209, 84] width 419 height 302
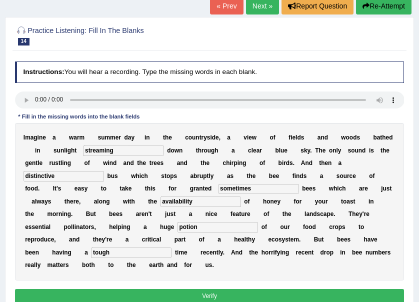
type input "potion"
click at [159, 289] on button "Verify" at bounding box center [209, 296] width 389 height 14
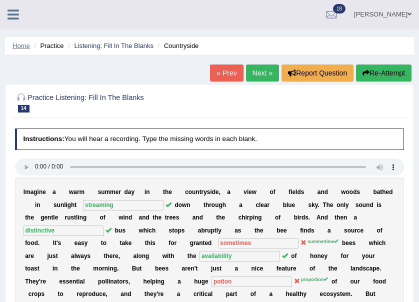
click at [15, 45] on link "Home" at bounding box center [20, 45] width 17 height 7
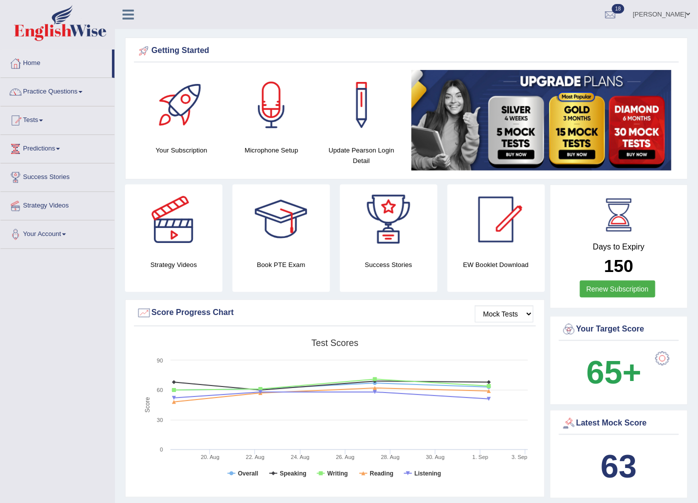
click at [26, 121] on link "Tests" at bounding box center [57, 118] width 114 height 25
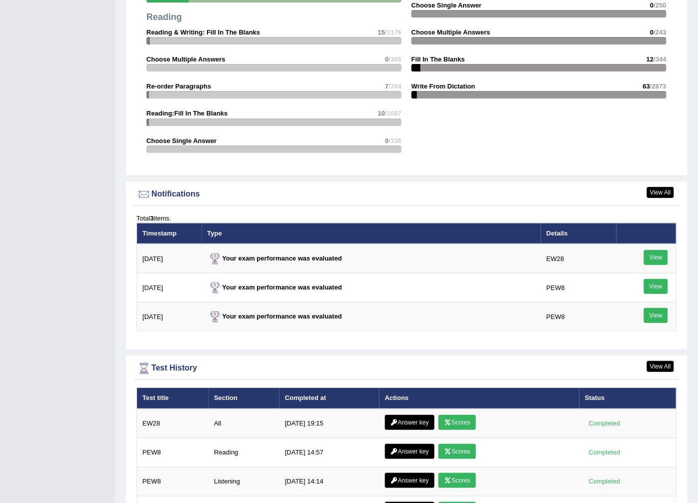
scroll to position [1222, 0]
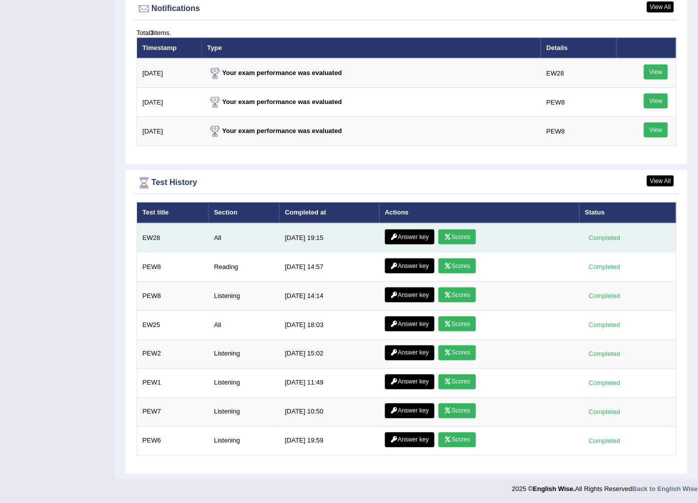
click at [401, 233] on link "Answer key" at bounding box center [409, 236] width 49 height 15
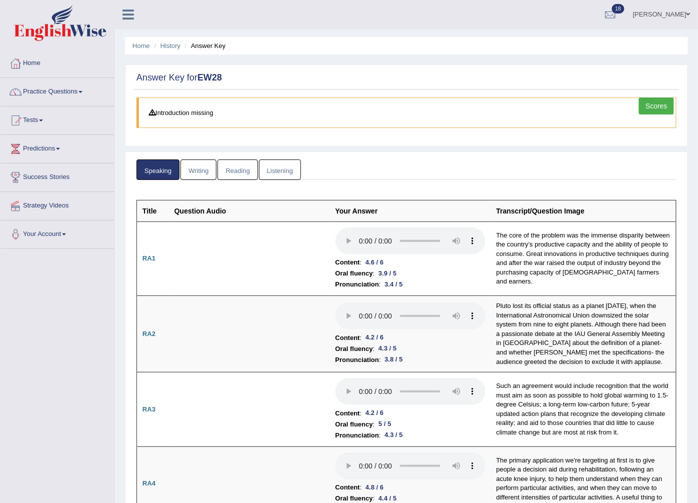
click at [196, 175] on link "Writing" at bounding box center [198, 169] width 36 height 20
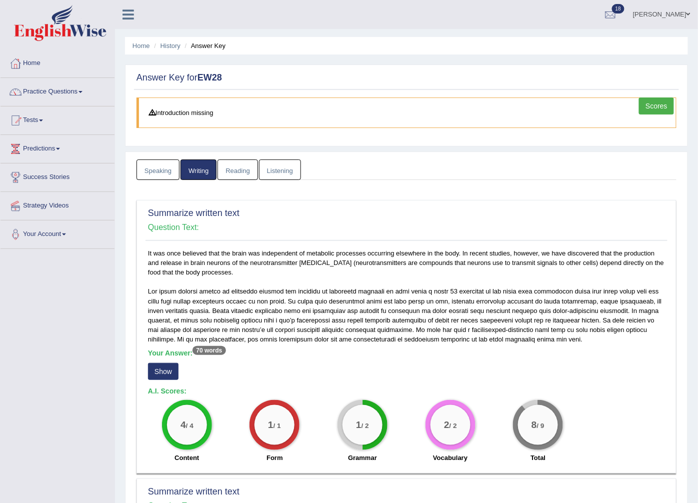
click at [168, 371] on button "Show" at bounding box center [163, 371] width 30 height 17
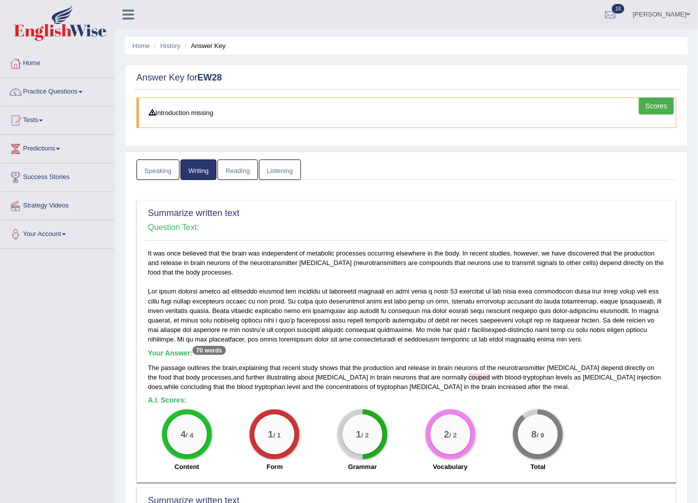
click at [237, 173] on link "Reading" at bounding box center [237, 169] width 40 height 20
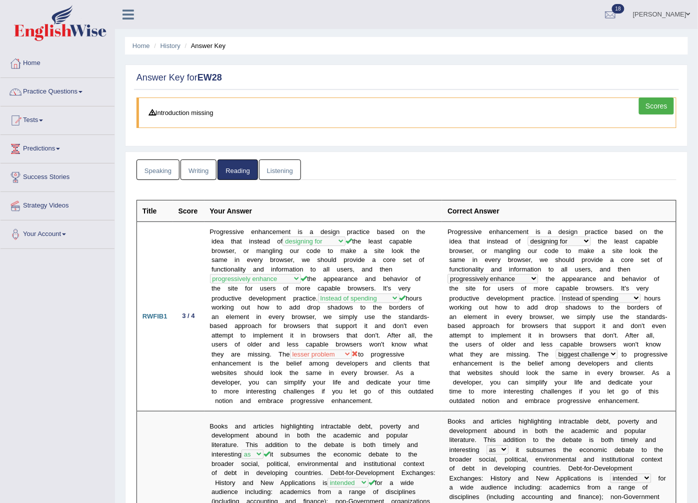
click at [262, 167] on link "Listening" at bounding box center [280, 169] width 42 height 20
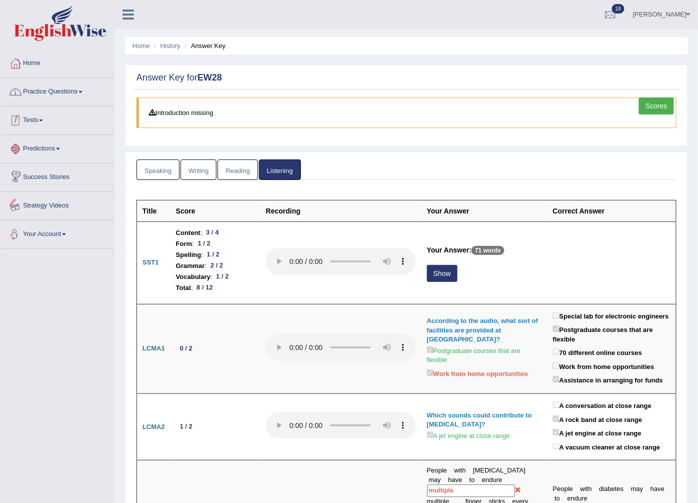
click at [51, 85] on link "Practice Questions" at bounding box center [57, 90] width 114 height 25
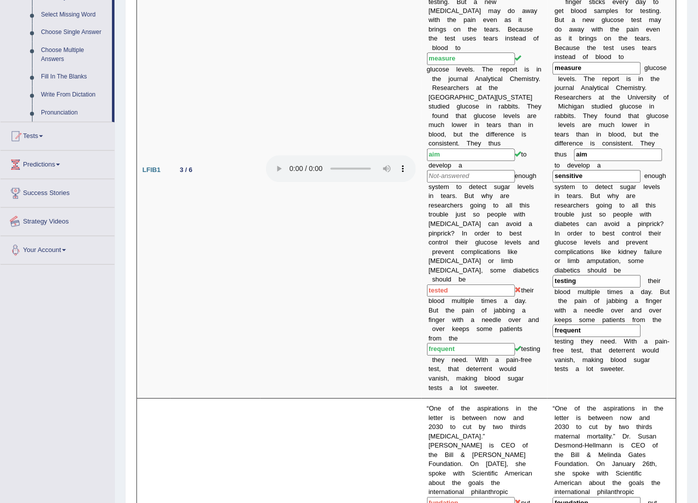
scroll to position [259, 0]
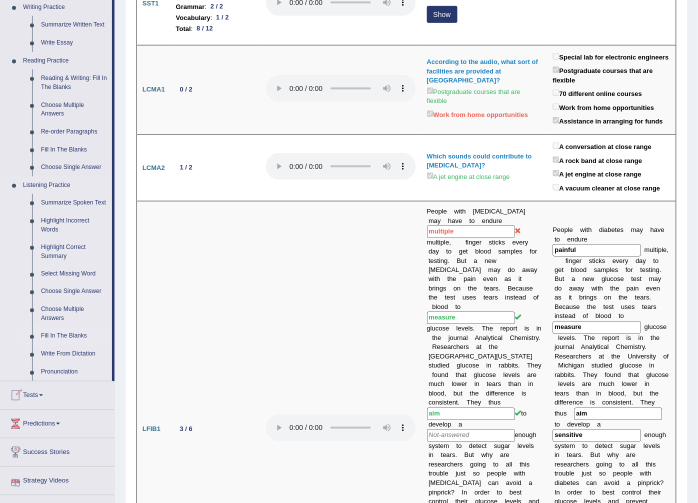
click at [57, 333] on link "Fill In The Blanks" at bounding box center [73, 336] width 75 height 18
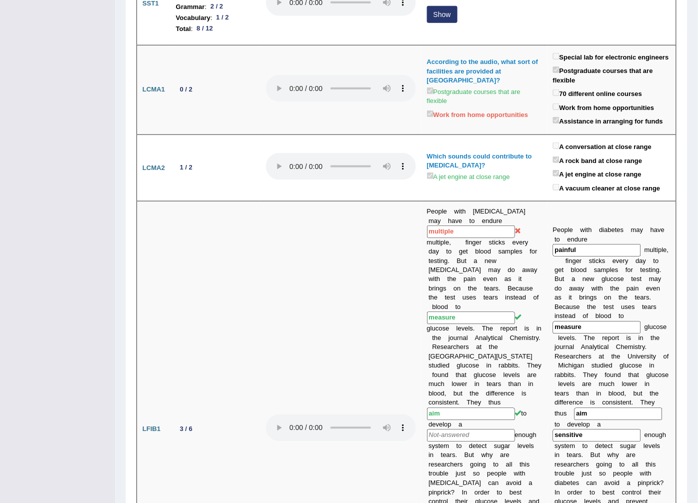
scroll to position [140, 0]
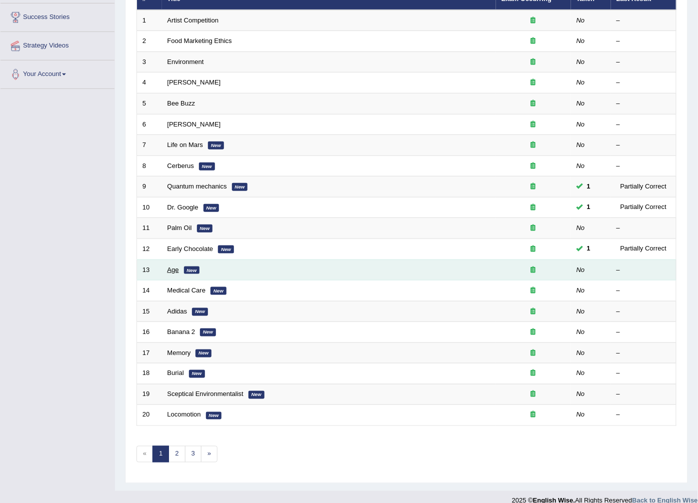
click at [173, 266] on link "Age" at bounding box center [172, 269] width 11 height 7
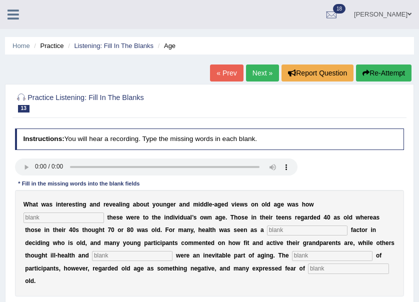
scroll to position [155, 0]
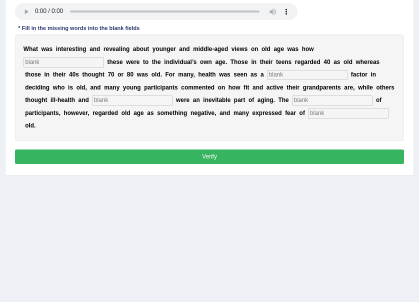
click at [308, 110] on input "text" at bounding box center [348, 113] width 80 height 10
type input "growing"
click at [104, 57] on input "text" at bounding box center [63, 62] width 80 height 10
type input "relatives"
click at [267, 74] on input "text" at bounding box center [307, 75] width 80 height 10
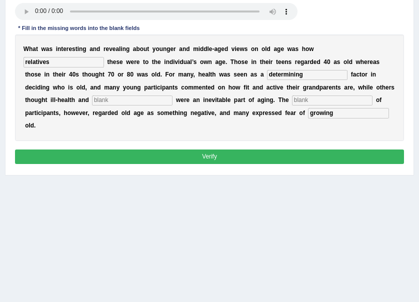
type input "determining"
click at [172, 95] on input "text" at bounding box center [132, 100] width 80 height 10
type input "dependents"
click at [292, 102] on input "text" at bounding box center [332, 100] width 80 height 10
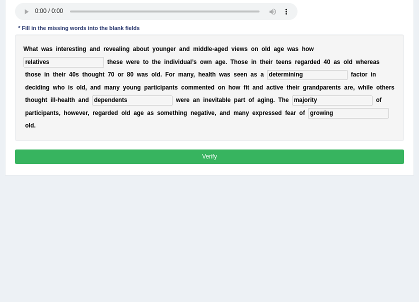
type input "majority"
click at [182, 149] on button "Verify" at bounding box center [209, 156] width 389 height 14
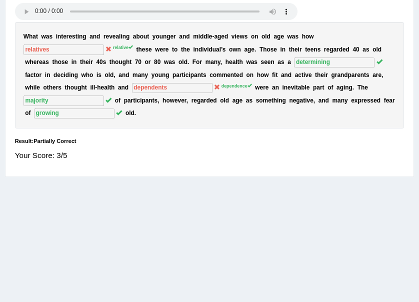
scroll to position [0, 0]
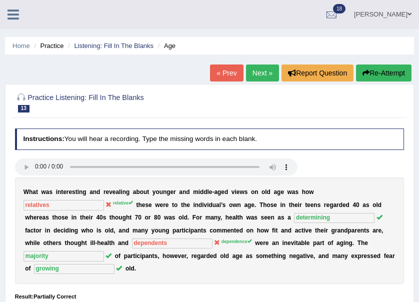
click at [261, 76] on link "Next »" at bounding box center [262, 72] width 33 height 17
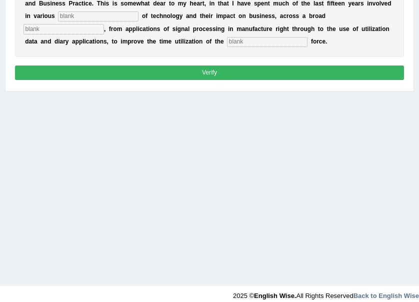
scroll to position [67, 0]
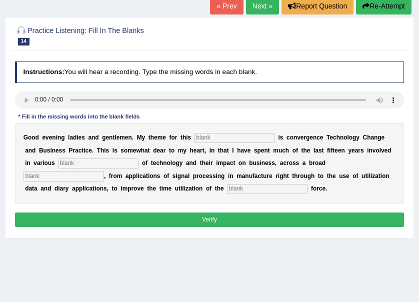
click at [223, 136] on input "text" at bounding box center [234, 138] width 80 height 10
type input "session"
type input "aspects"
type input "spectrum"
type input "sales"
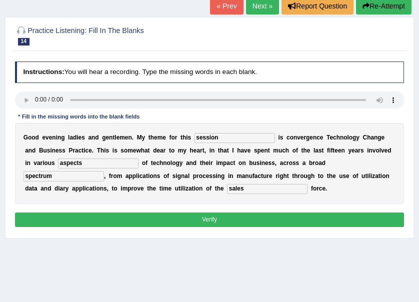
click at [207, 214] on button "Verify" at bounding box center [209, 219] width 389 height 14
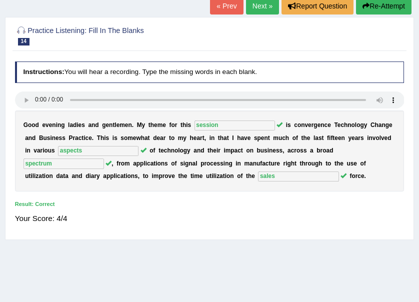
click at [263, 9] on link "Next »" at bounding box center [262, 6] width 33 height 17
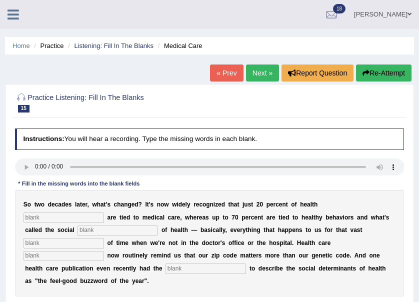
scroll to position [155, 0]
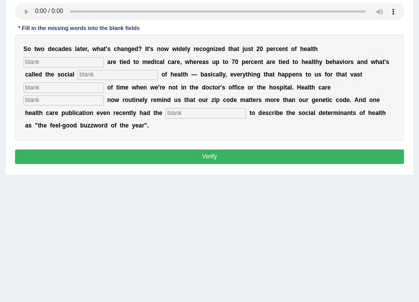
click at [246, 108] on input "text" at bounding box center [205, 113] width 80 height 10
type input "audacity"
click at [104, 57] on input "text" at bounding box center [63, 62] width 80 height 10
type input "outcomes"
type input "determinance"
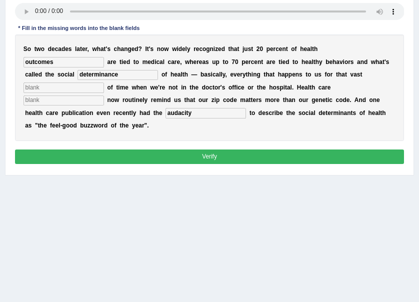
click at [104, 82] on input "text" at bounding box center [63, 87] width 80 height 10
type input "majority"
click at [104, 95] on input "text" at bounding box center [63, 100] width 80 height 10
type input "executives"
click at [260, 181] on div "Home Practice Listening: Fill In The Blanks Medical Care « Prev Next » Report Q…" at bounding box center [209, 95] width 419 height 500
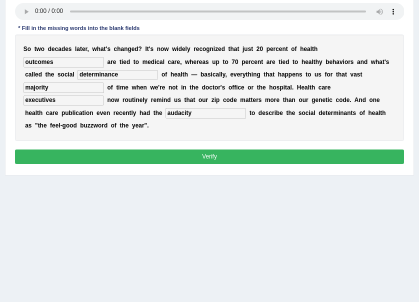
click at [327, 149] on button "Verify" at bounding box center [209, 156] width 389 height 14
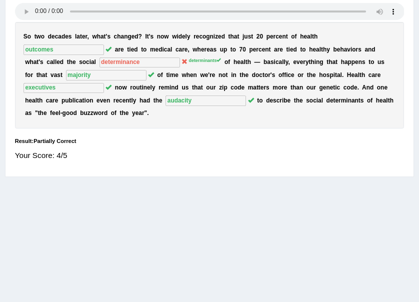
click at [45, 167] on div "Home Practice Listening: Fill In The Blanks Medical Care « Prev Next » Report Q…" at bounding box center [209, 95] width 419 height 500
click at [43, 175] on div "Home Practice Listening: Fill In The Blanks Medical Care « Prev Next » Report Q…" at bounding box center [209, 95] width 419 height 500
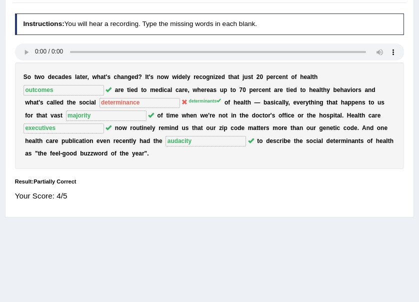
scroll to position [0, 0]
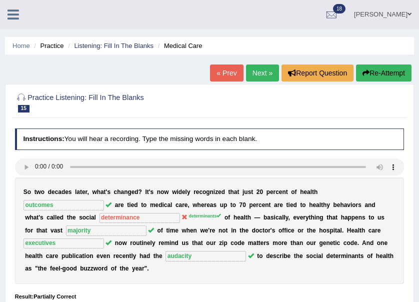
click at [266, 74] on link "Next »" at bounding box center [262, 72] width 33 height 17
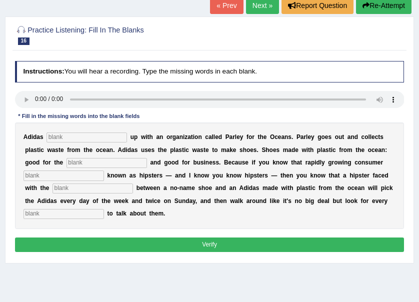
scroll to position [67, 0]
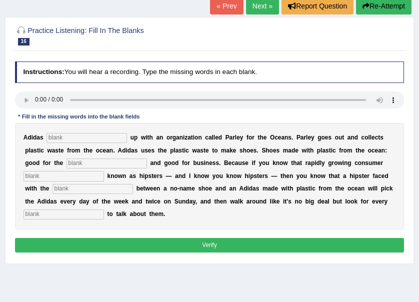
click at [50, 138] on input "text" at bounding box center [86, 138] width 80 height 10
type input "teamed"
type input "enviroment"
type input "segment"
type input "choice"
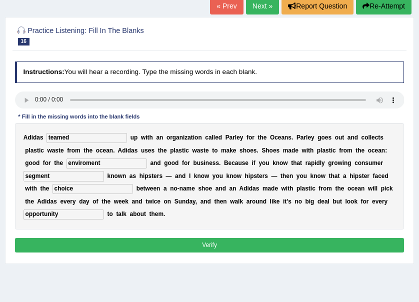
type input "opportunity"
click at [269, 238] on button "Verify" at bounding box center [209, 245] width 389 height 14
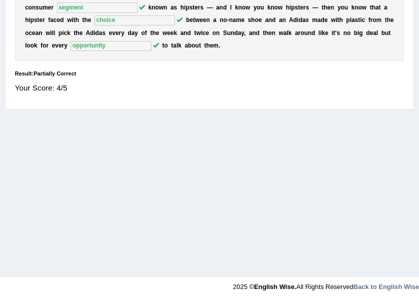
scroll to position [0, 0]
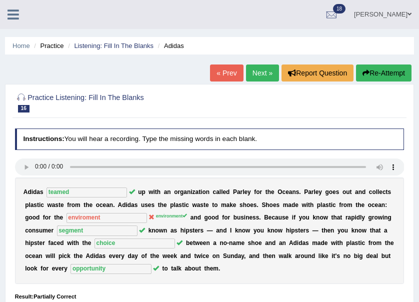
click at [266, 78] on link "Next »" at bounding box center [262, 72] width 33 height 17
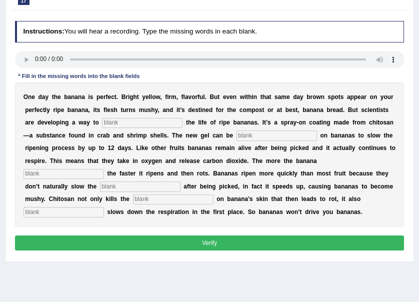
scroll to position [119, 0]
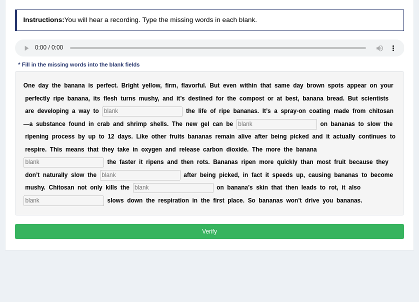
click at [102, 113] on input "text" at bounding box center [142, 111] width 80 height 10
click at [102, 110] on input "text" at bounding box center [142, 111] width 80 height 10
type input "extend"
type input "sprayed"
type input "breeze"
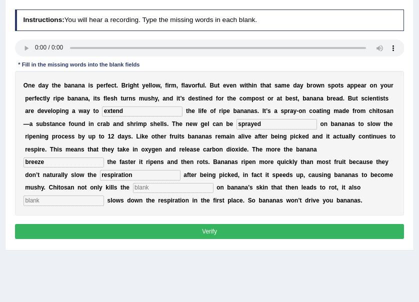
type input "respiration"
type input "bacteria"
type input "significantly"
click at [94, 224] on button "Verify" at bounding box center [209, 231] width 389 height 14
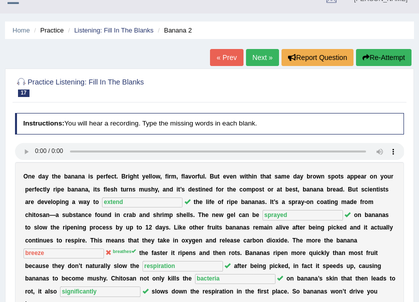
scroll to position [0, 0]
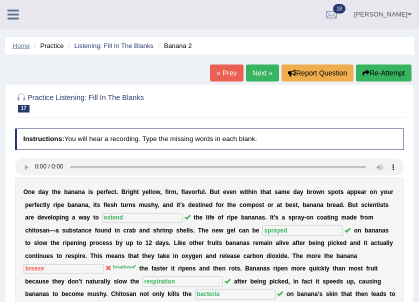
click at [25, 46] on link "Home" at bounding box center [20, 45] width 17 height 7
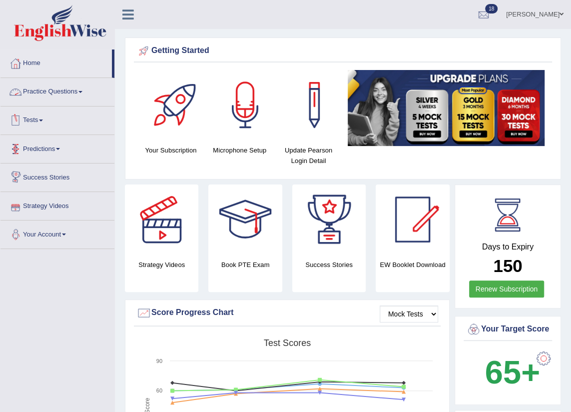
click at [82, 95] on link "Practice Questions" at bounding box center [57, 90] width 114 height 25
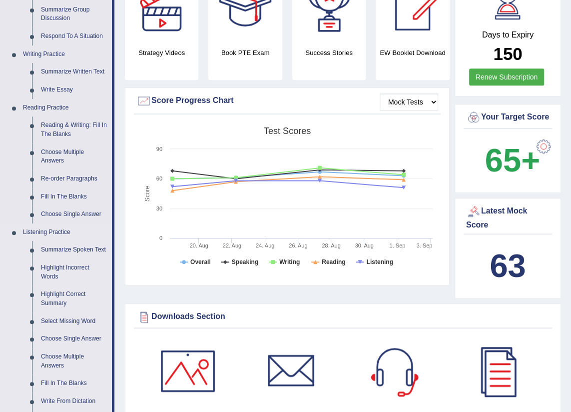
scroll to position [636, 0]
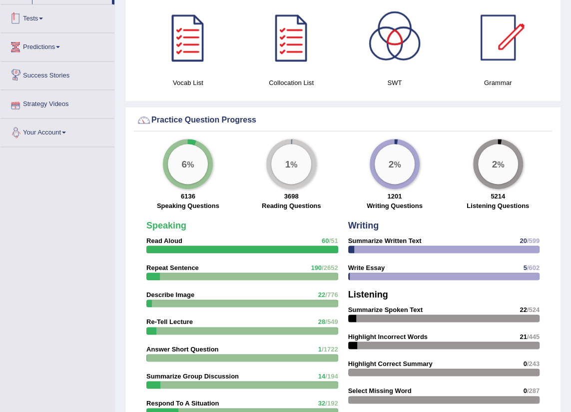
click at [39, 18] on link "Tests" at bounding box center [57, 16] width 114 height 25
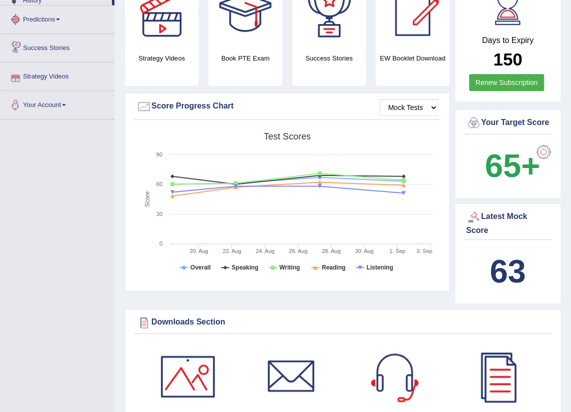
scroll to position [122, 0]
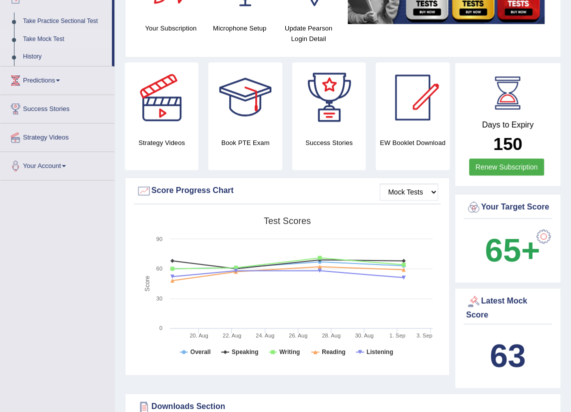
click at [45, 38] on link "Take Mock Test" at bounding box center [64, 39] width 93 height 18
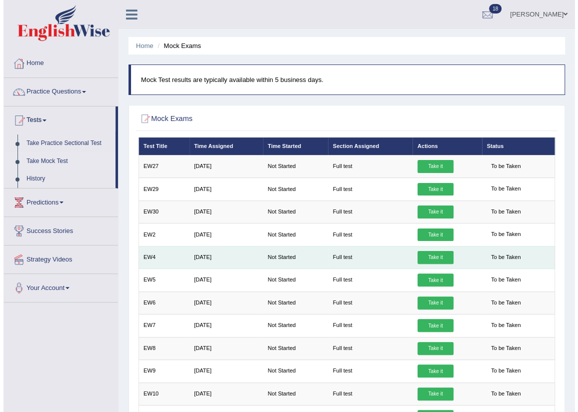
scroll to position [212, 0]
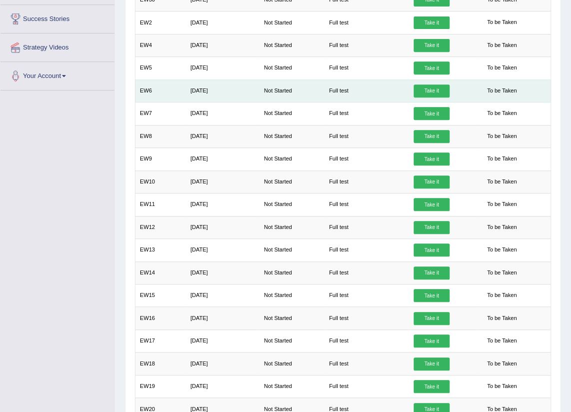
click at [425, 90] on link "Take it" at bounding box center [432, 90] width 36 height 13
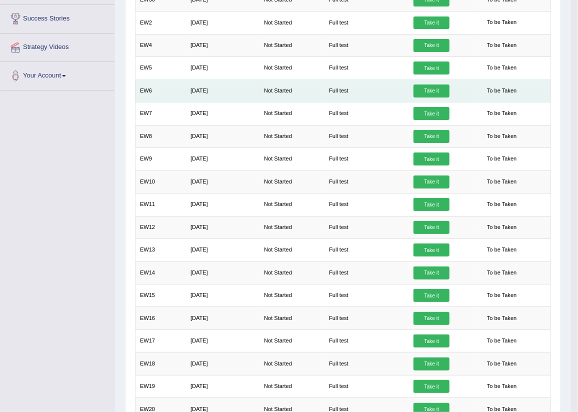
click at [425, 90] on link "Take it" at bounding box center [431, 90] width 36 height 13
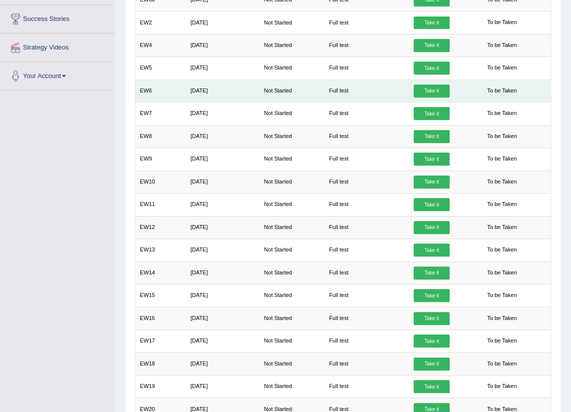
click at [429, 85] on link "Take it" at bounding box center [432, 90] width 36 height 13
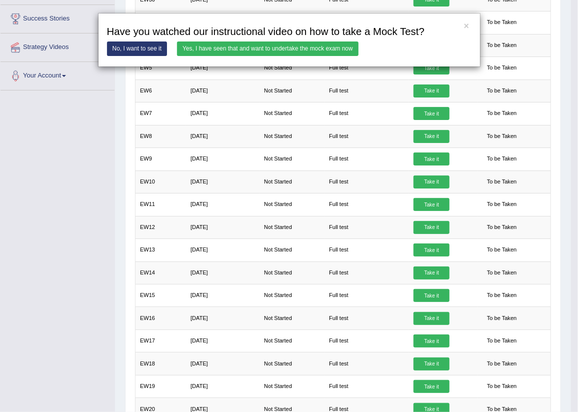
click at [193, 46] on link "Yes, I have seen that and want to undertake the mock exam now" at bounding box center [267, 48] width 181 height 14
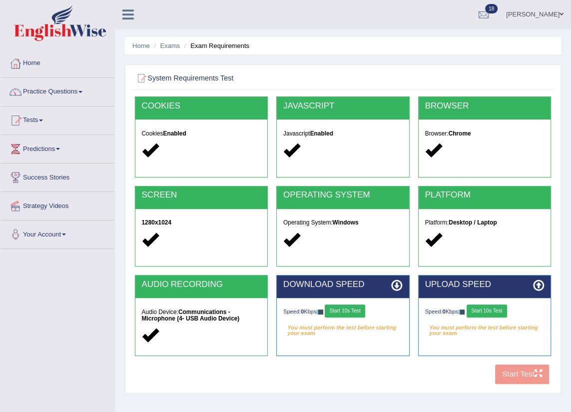
click at [345, 310] on button "Start 10s Test" at bounding box center [345, 310] width 40 height 13
click at [492, 311] on button "Start 10s Test" at bounding box center [487, 310] width 40 height 13
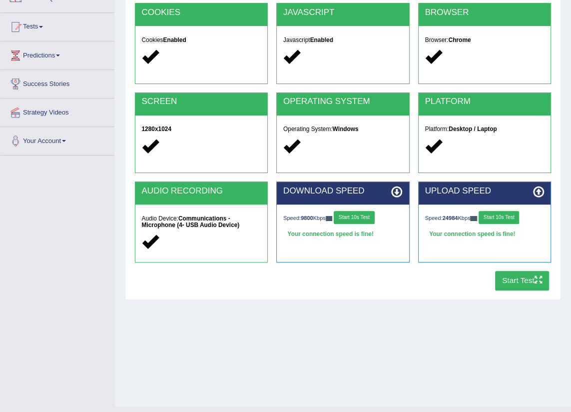
scroll to position [113, 0]
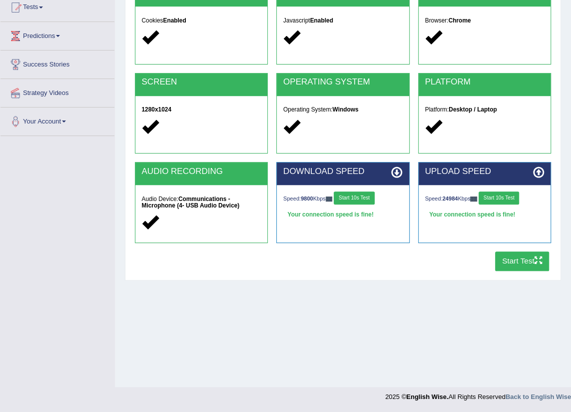
click at [526, 257] on button "Start Test" at bounding box center [522, 260] width 54 height 19
